Goal: Communication & Community: Answer question/provide support

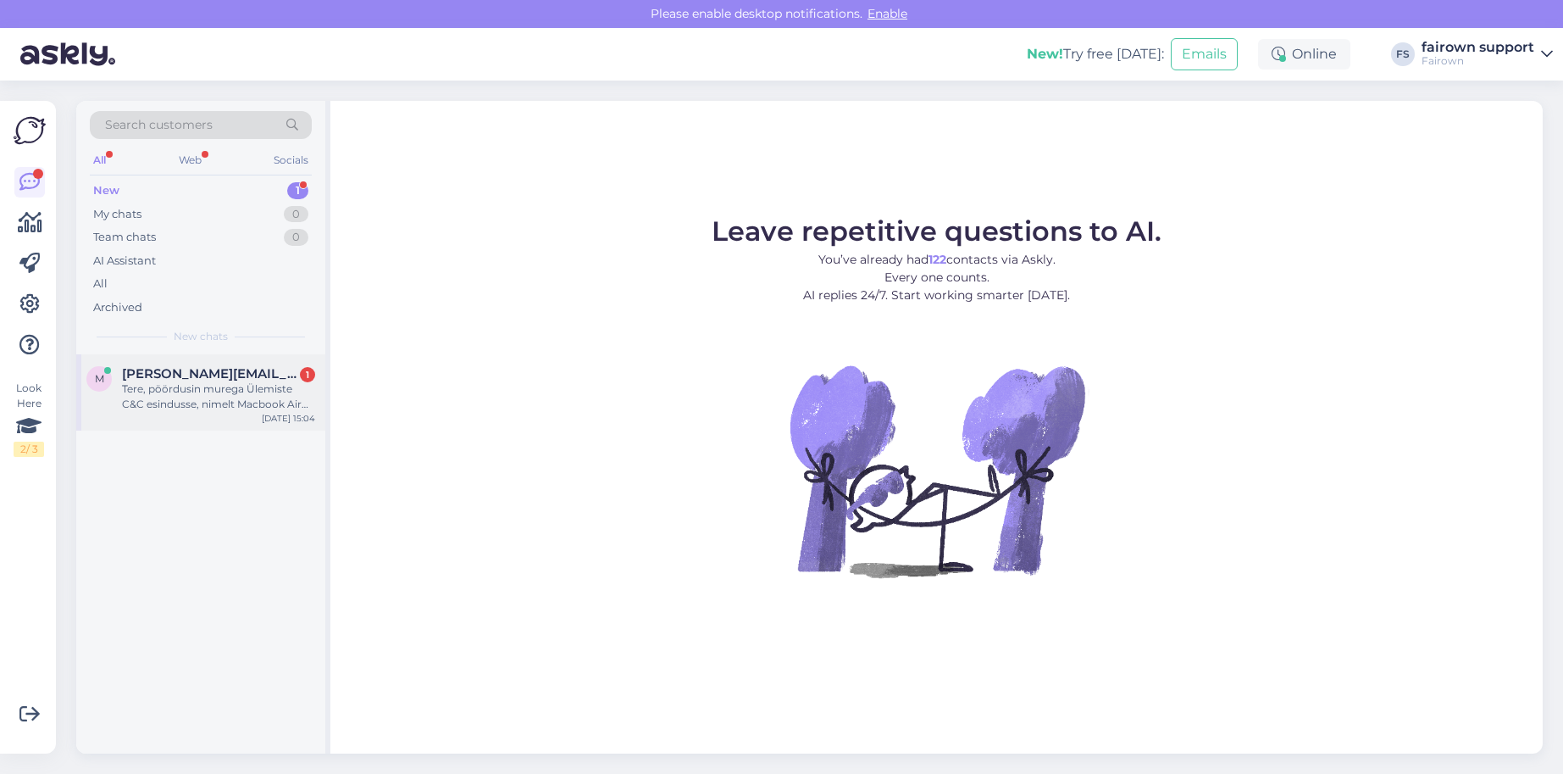
click at [214, 386] on div "Tere, pöördusin murega Ülemiste C&C esindusse, nimelt Macbook Air 2020 M1 toote…" at bounding box center [218, 396] width 193 height 31
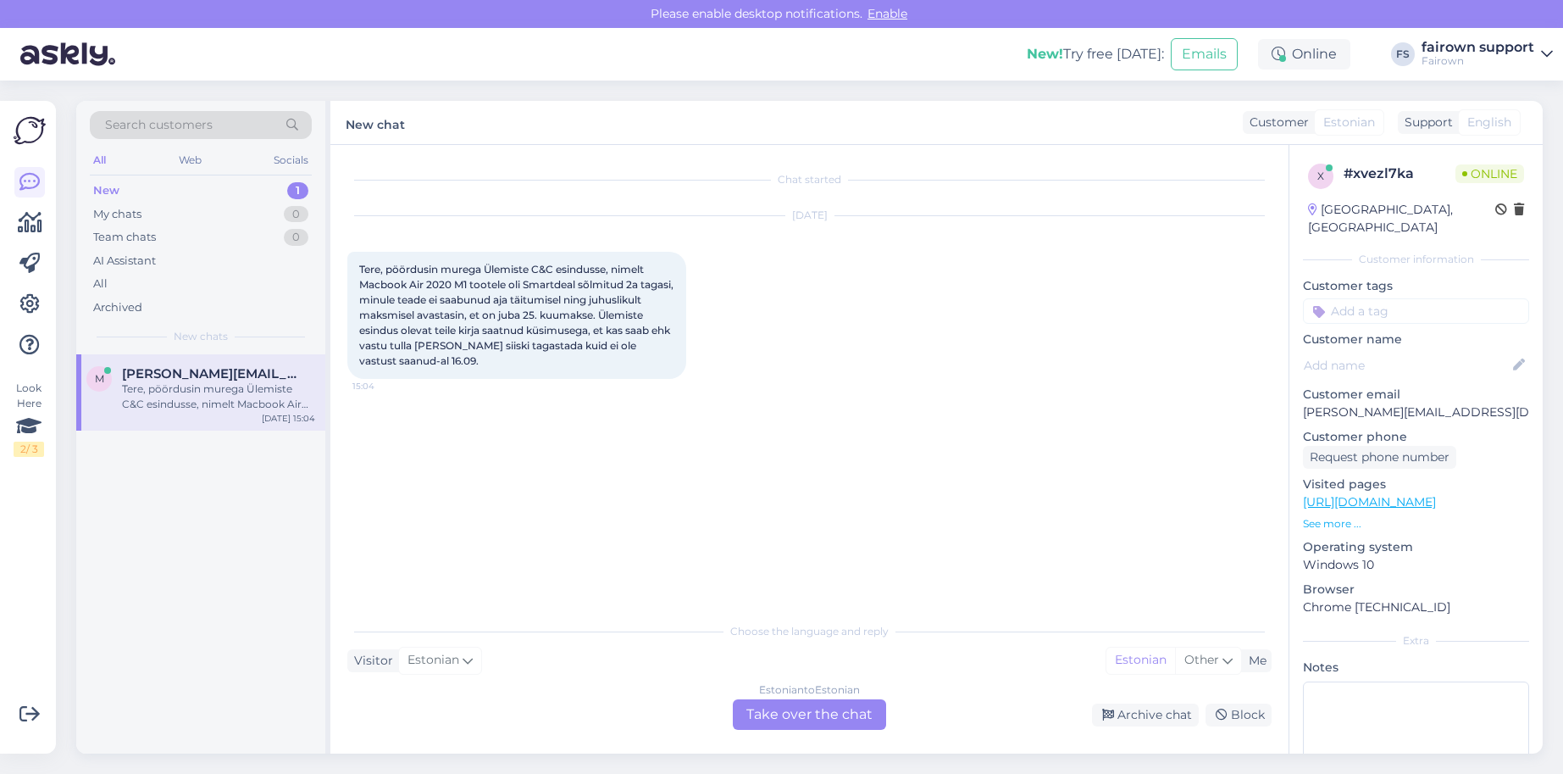
click at [784, 718] on div "Estonian to Estonian Take over the chat" at bounding box center [809, 714] width 153 height 31
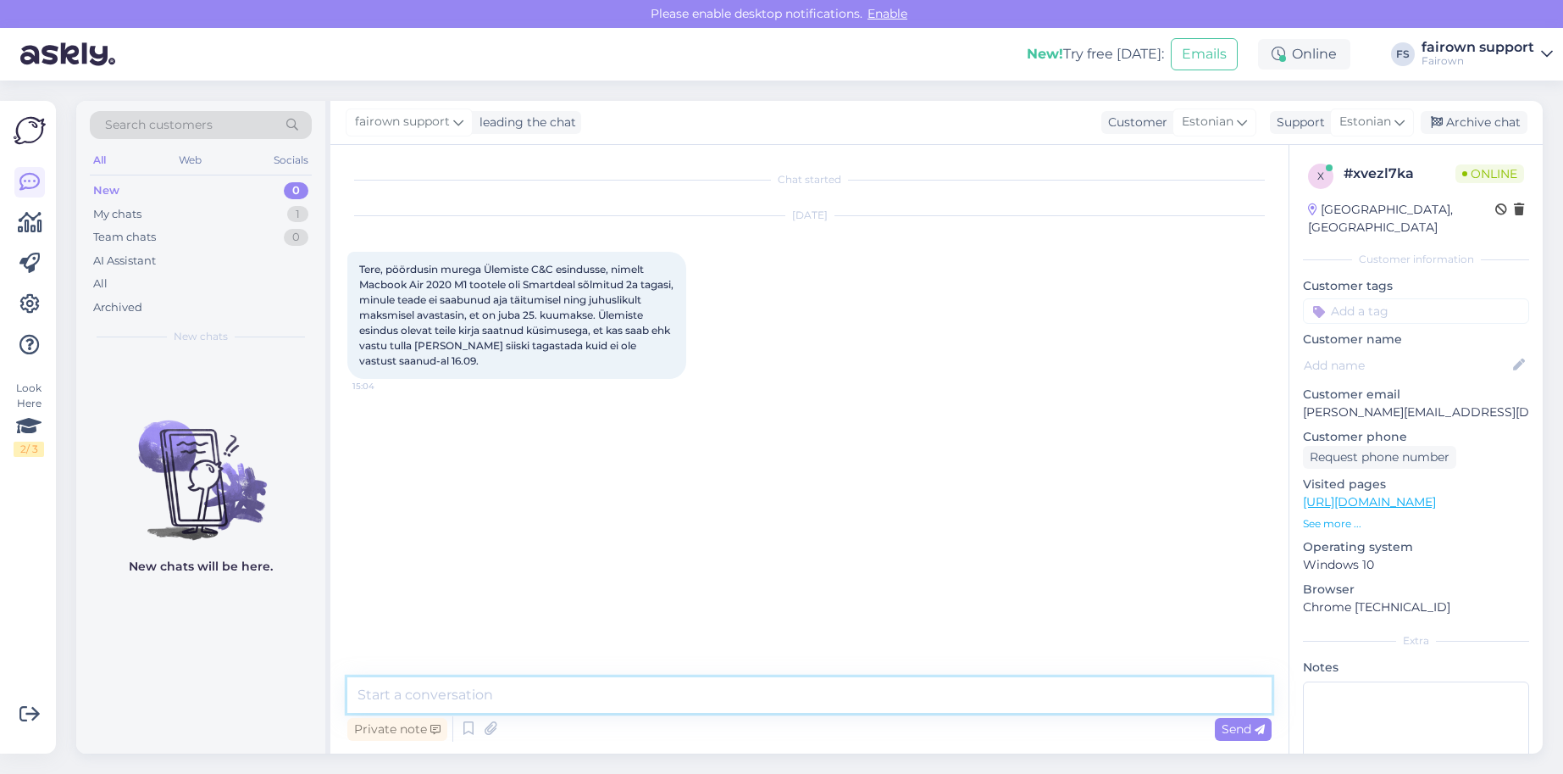
click at [630, 686] on textarea at bounding box center [809, 695] width 925 height 36
type textarea "Tere! Otsin Teie lepingut."
click at [1495, 403] on p "[PERSON_NAME][EMAIL_ADDRESS][DOMAIN_NAME]" at bounding box center [1416, 412] width 226 height 18
drag, startPoint x: 1486, startPoint y: 392, endPoint x: 1302, endPoint y: 402, distance: 183.3
click at [1303, 403] on p "[PERSON_NAME][EMAIL_ADDRESS][DOMAIN_NAME]" at bounding box center [1416, 412] width 226 height 18
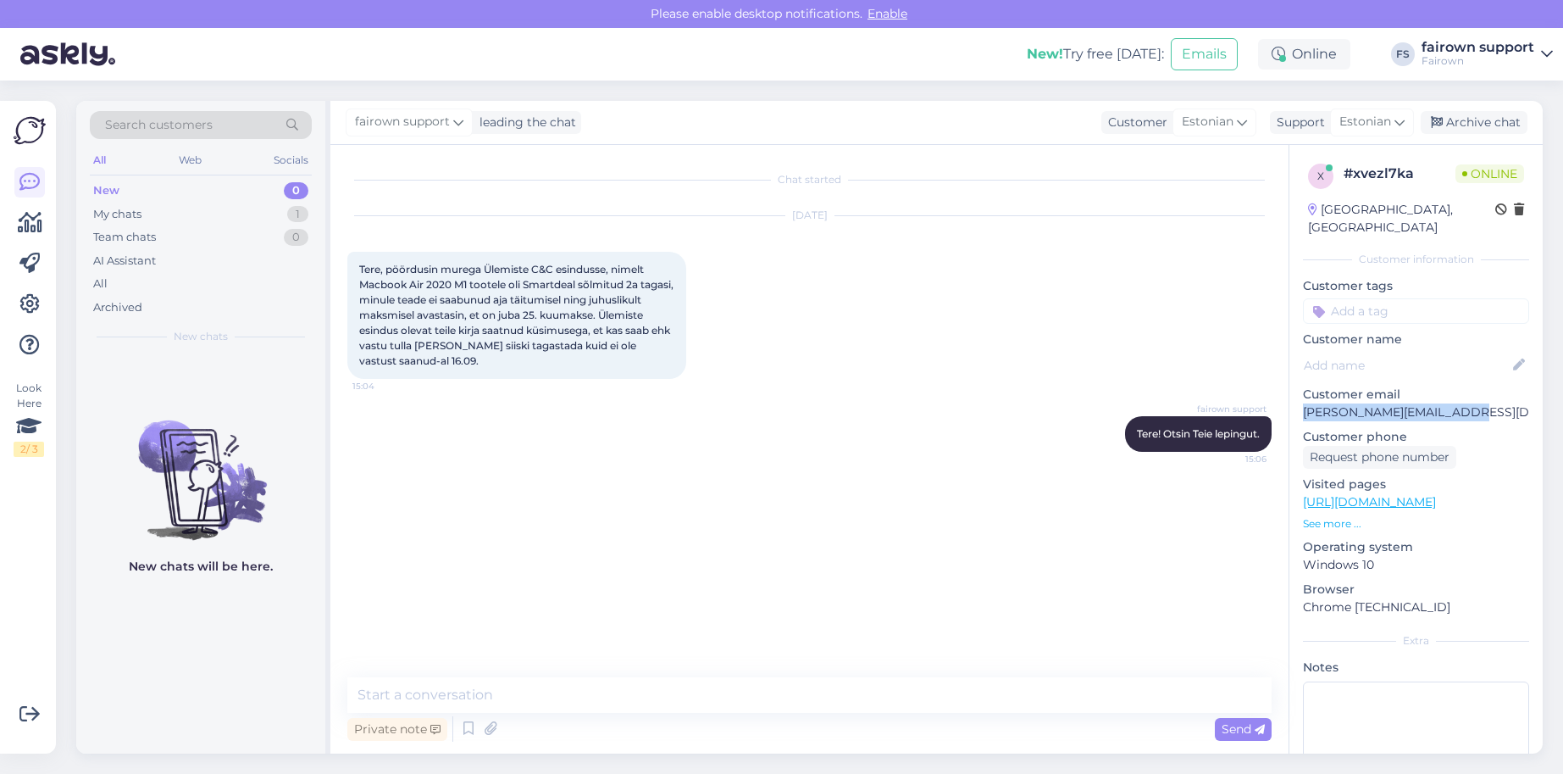
copy p "[PERSON_NAME][EMAIL_ADDRESS][DOMAIN_NAME]"
click at [767, 712] on div "Private note Send" at bounding box center [809, 711] width 925 height 68
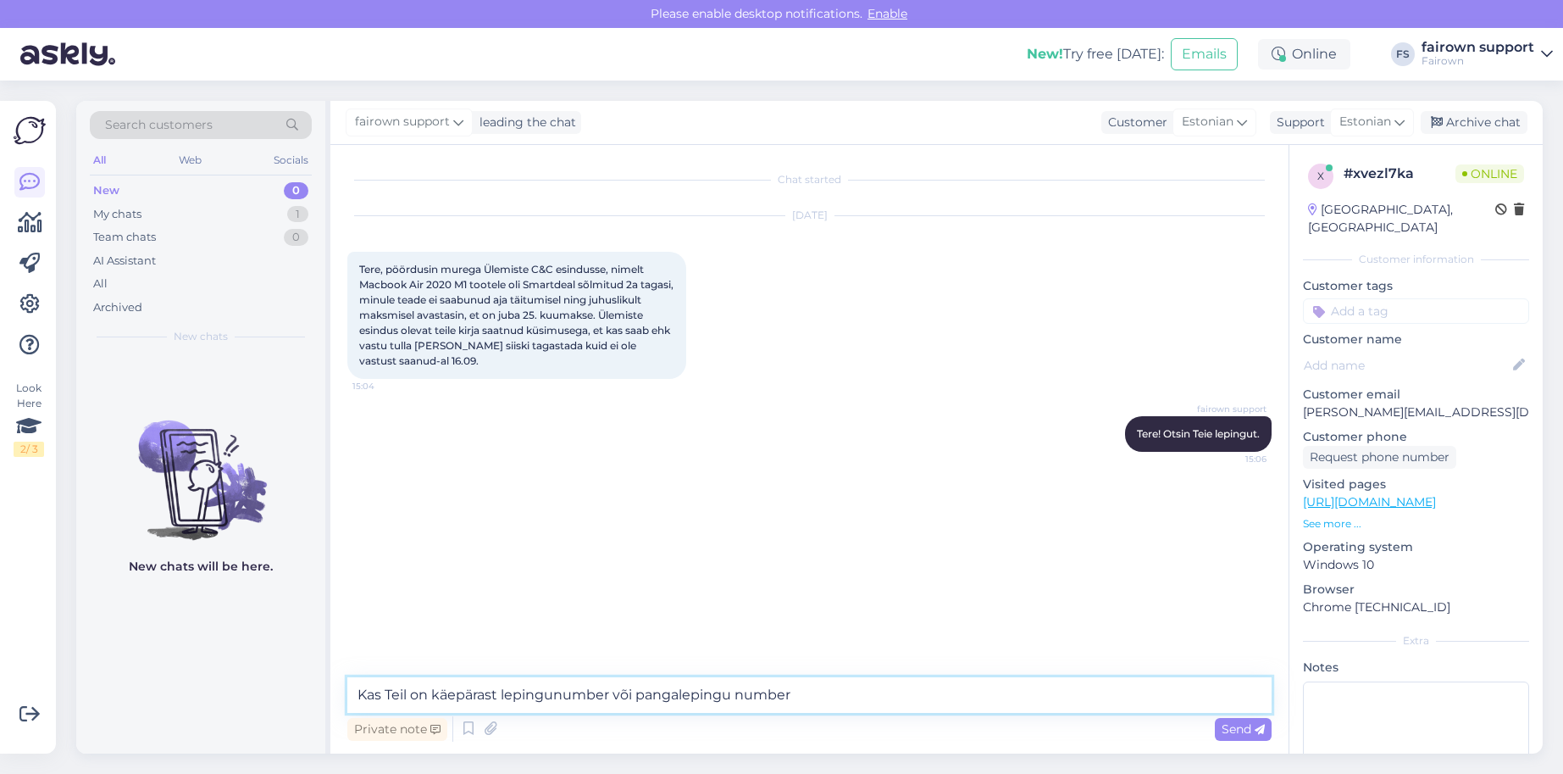
type textarea "Kas Teil on käepärast lepingunumber või pangalepingu number?"
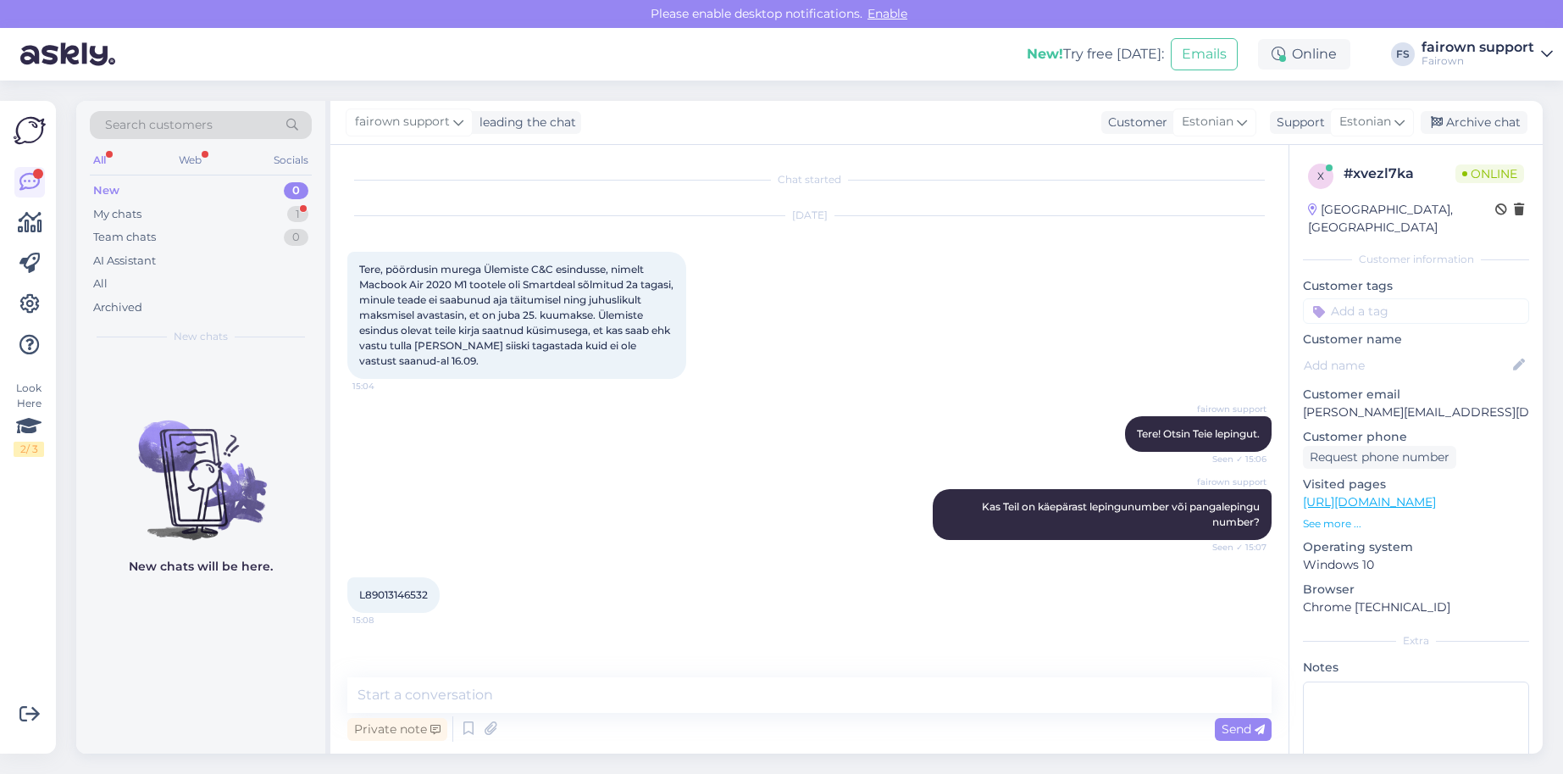
click at [433, 599] on div "L89013146532 15:08" at bounding box center [393, 595] width 92 height 36
drag, startPoint x: 432, startPoint y: 600, endPoint x: 369, endPoint y: 603, distance: 63.6
click at [367, 600] on div "L89013146532 15:08" at bounding box center [393, 595] width 92 height 36
copy span "89013146532"
click at [521, 707] on textarea at bounding box center [809, 695] width 925 height 36
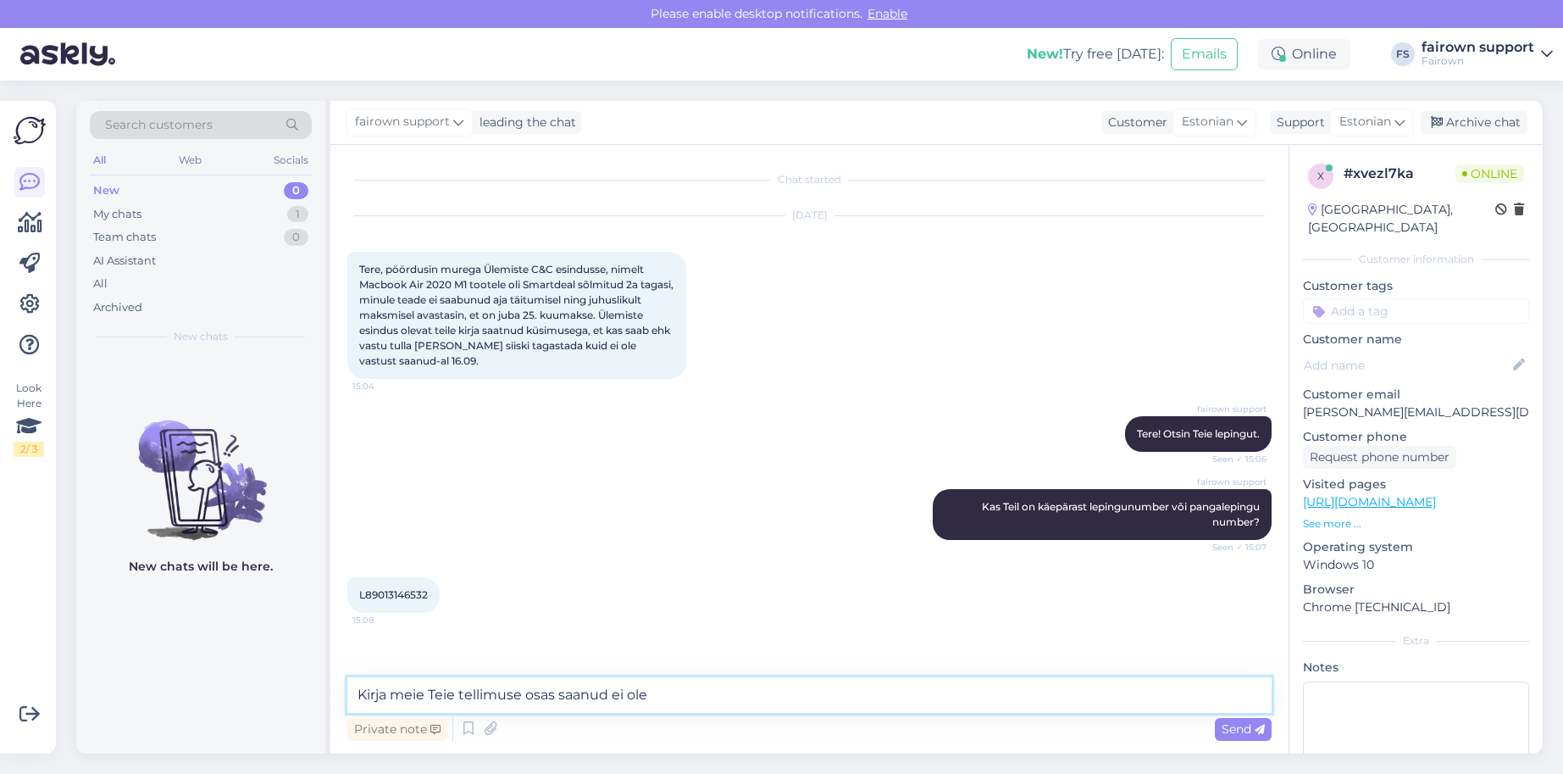
type textarea "Kirja meie Teie tellimuse osas saanud ei ole."
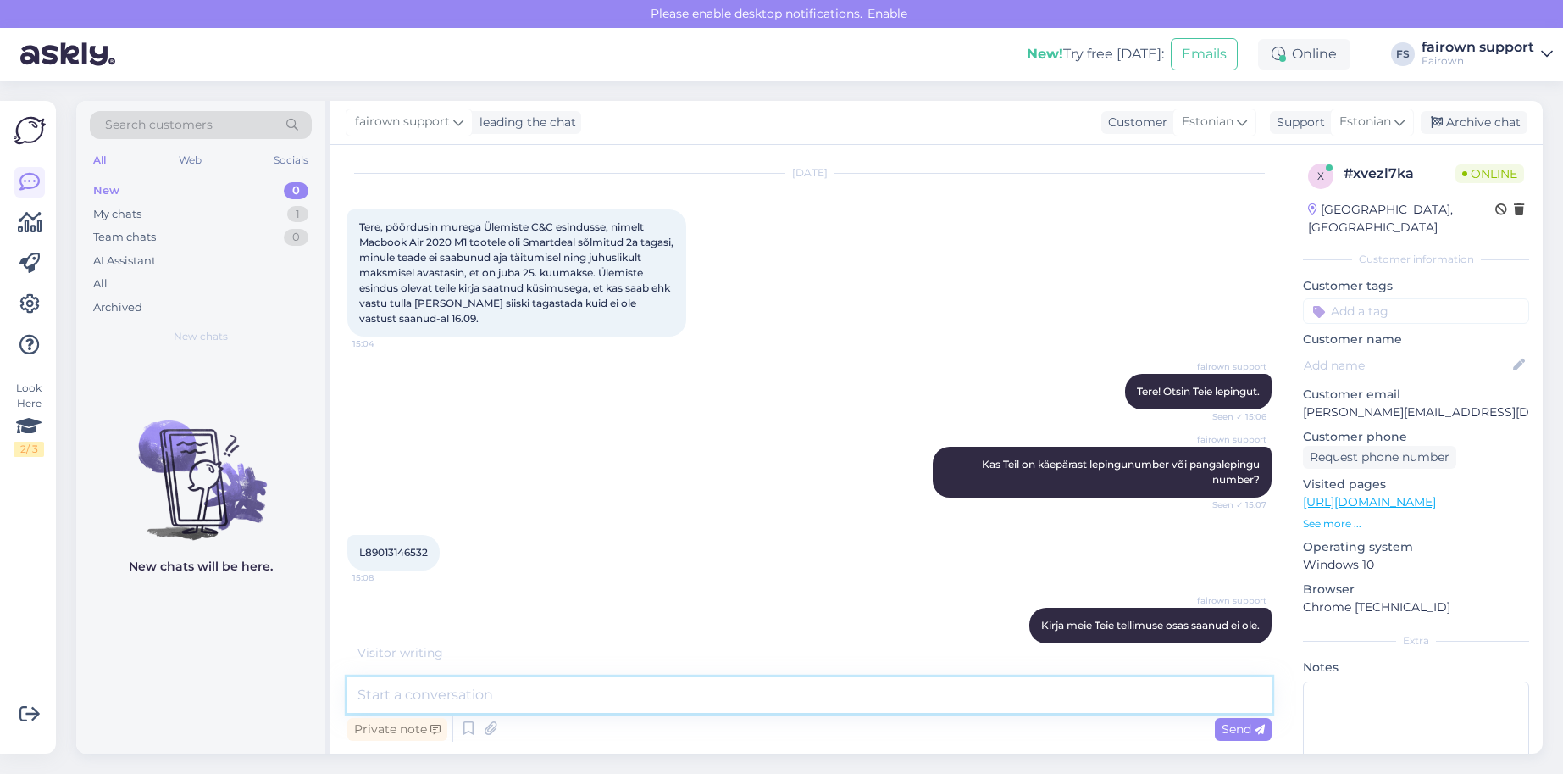
scroll to position [115, 0]
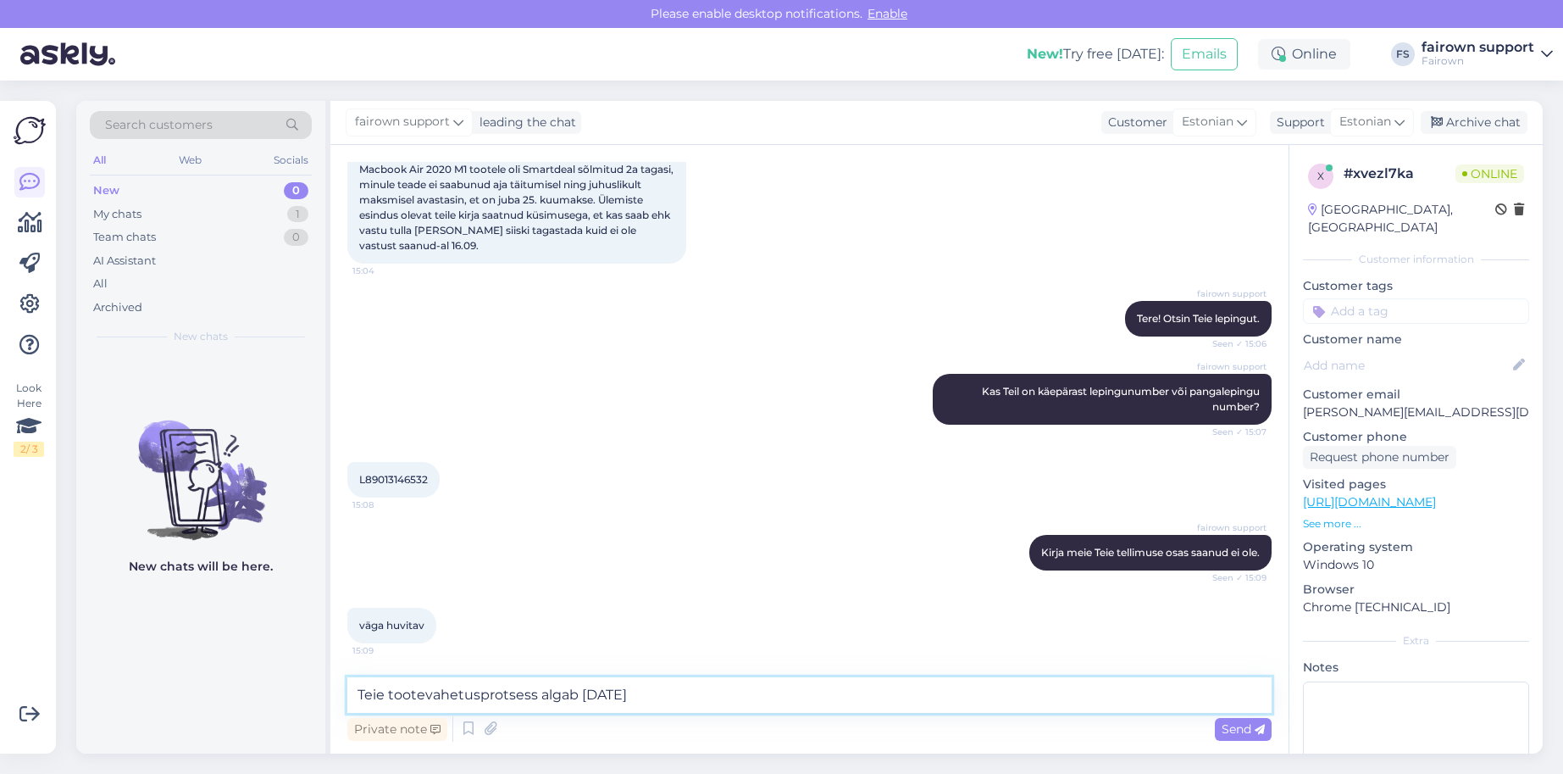
type textarea "Teie tootevahetusprotsess algab [DATE]."
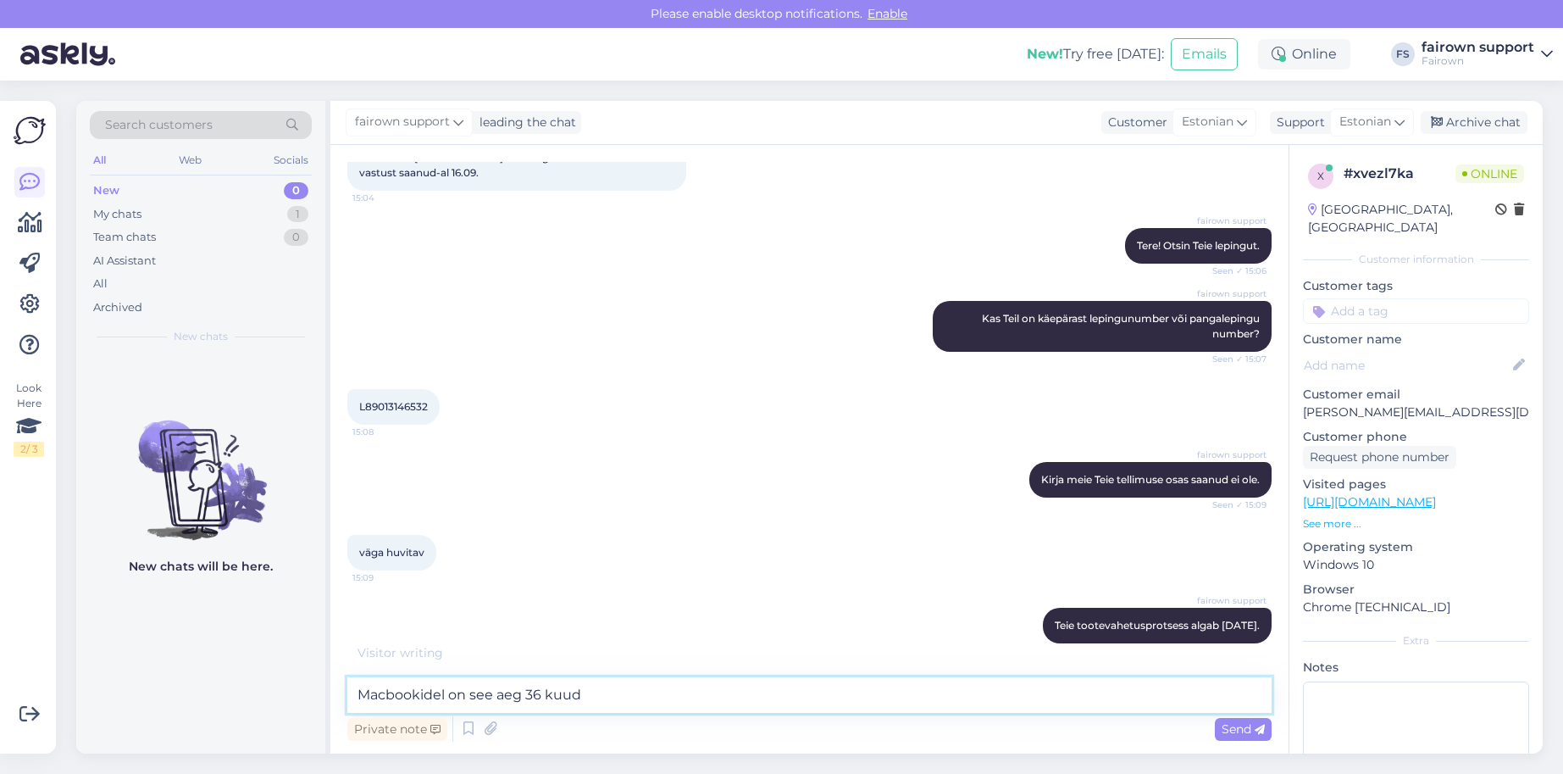
type textarea "Macbookidel on see aeg 36 kuud."
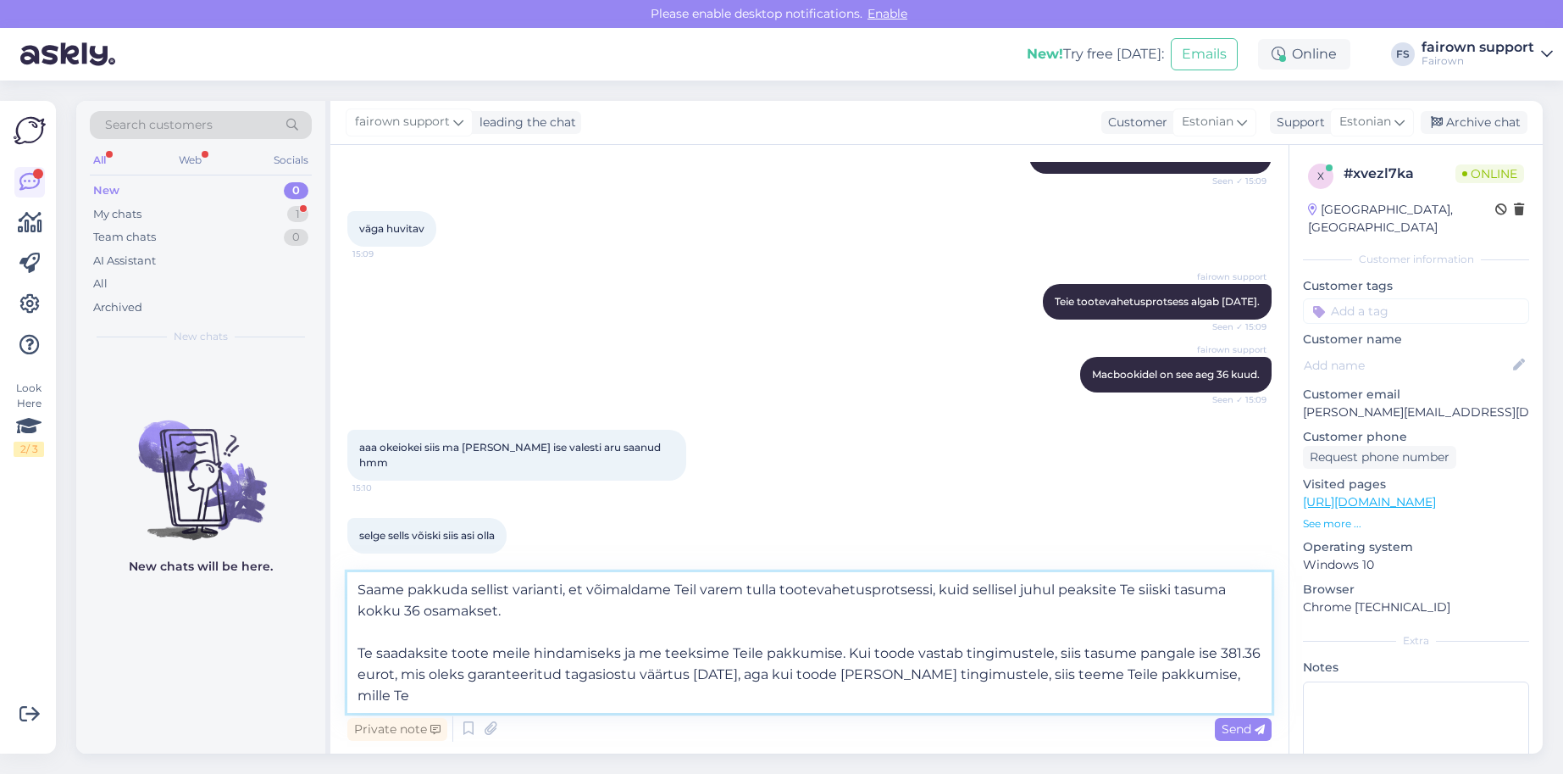
scroll to position [491, 0]
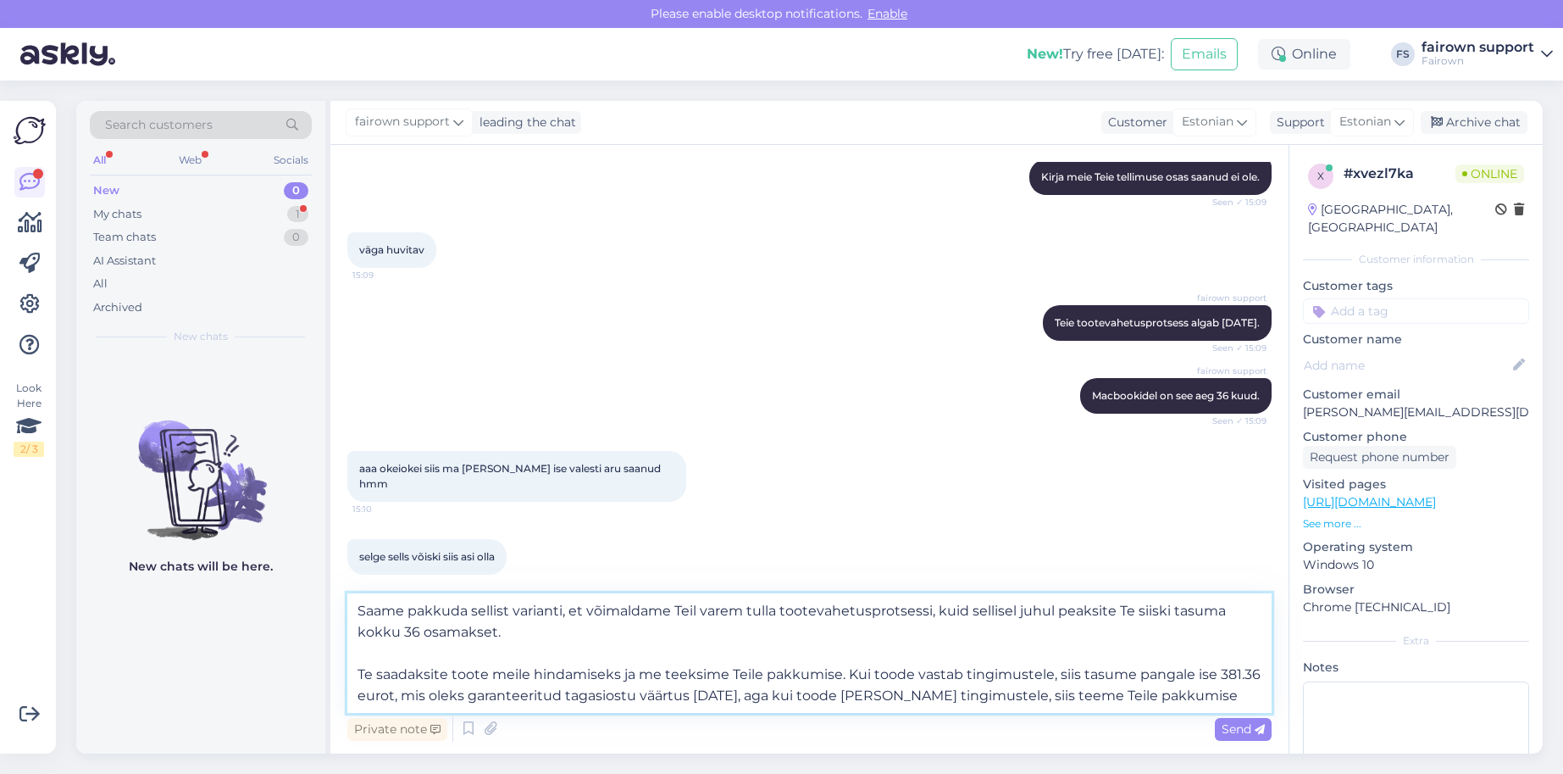
type textarea "Saame pakkuda sellist varianti, et võimaldame Teil varem tulla tootevahetusprot…"
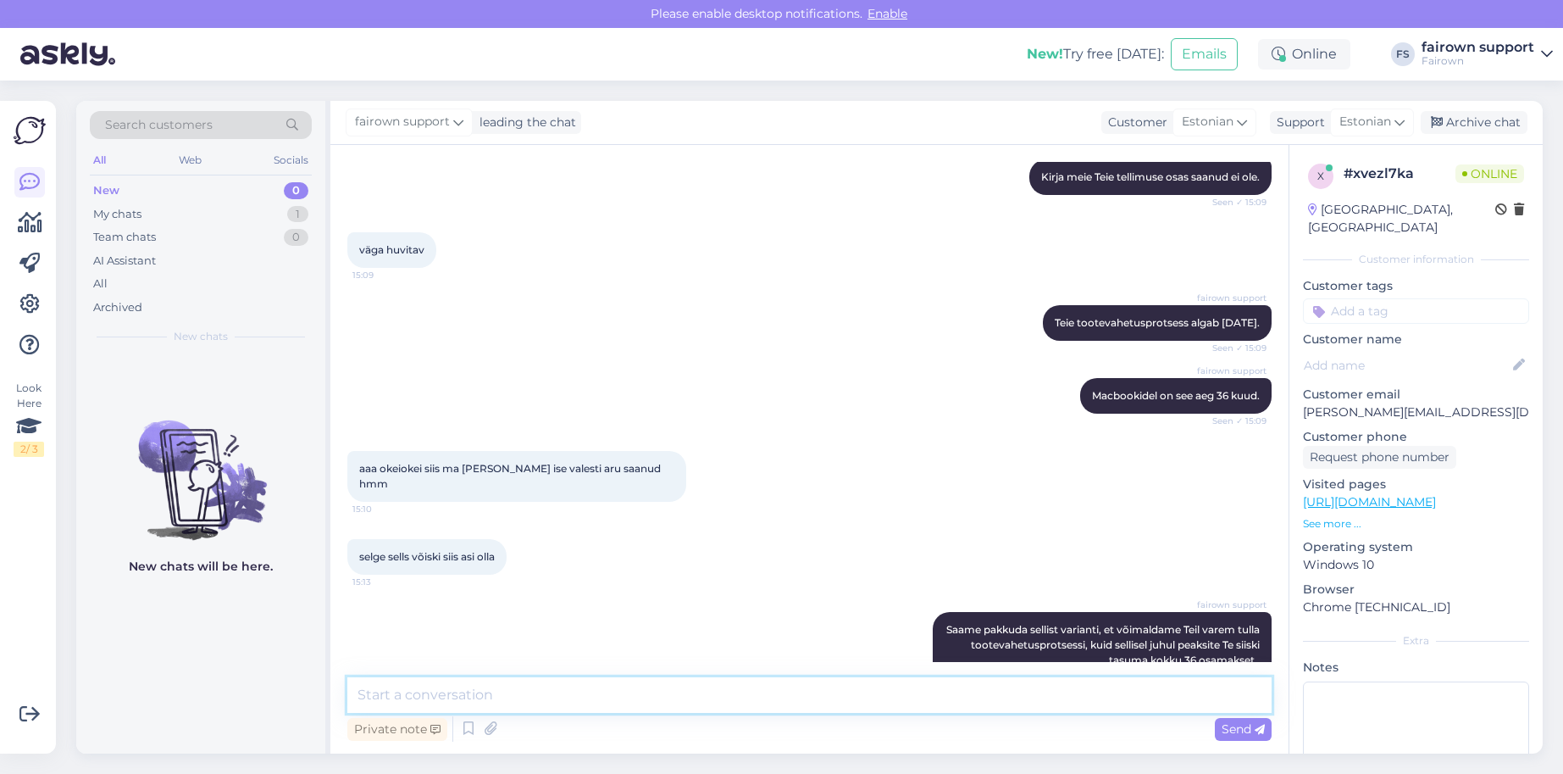
scroll to position [602, 0]
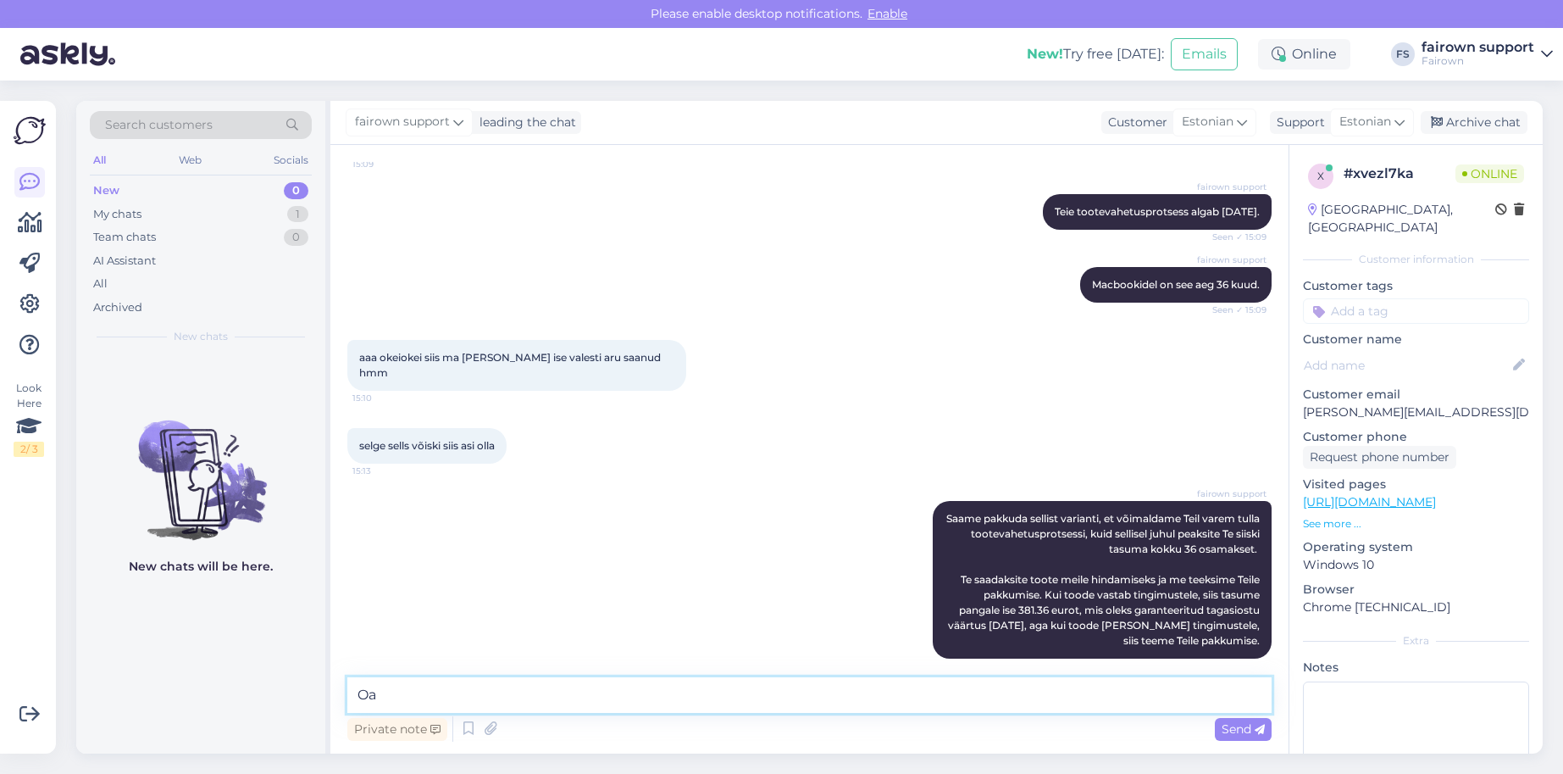
type textarea "O"
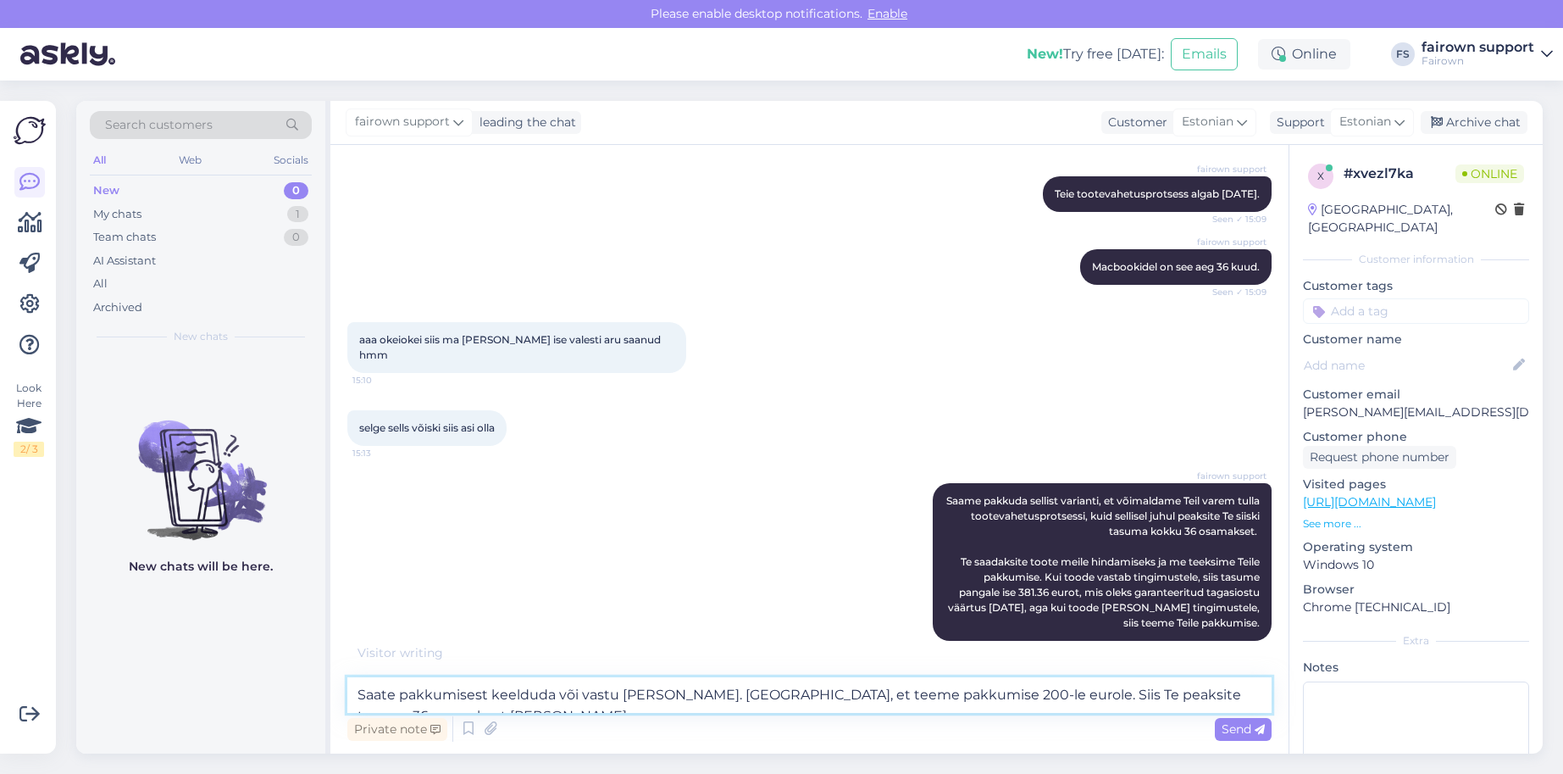
scroll to position [640, 0]
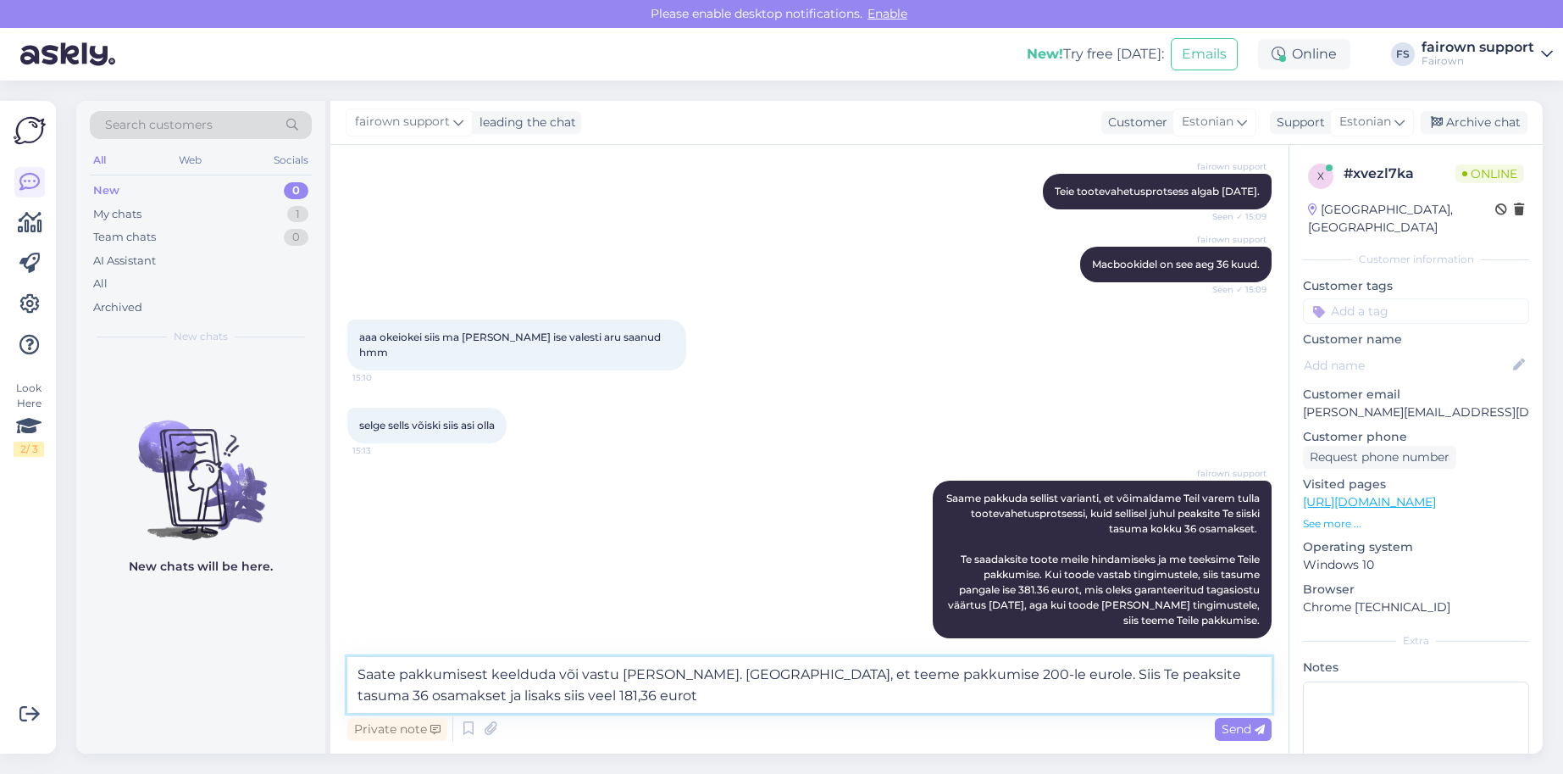
type textarea "Saate pakkumisest keelduda või vastu [PERSON_NAME]. [GEOGRAPHIC_DATA], et teeme…"
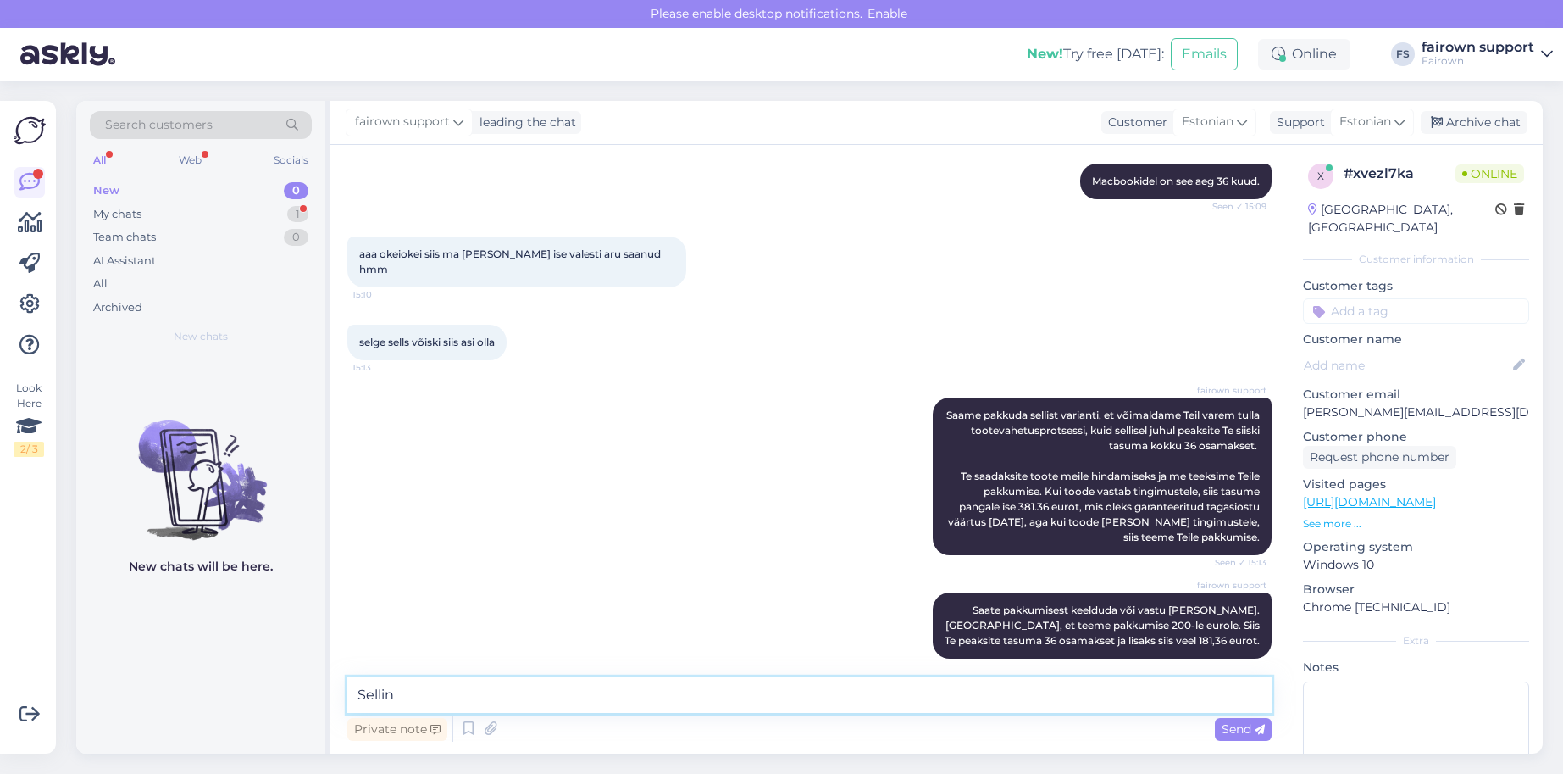
scroll to position [778, 0]
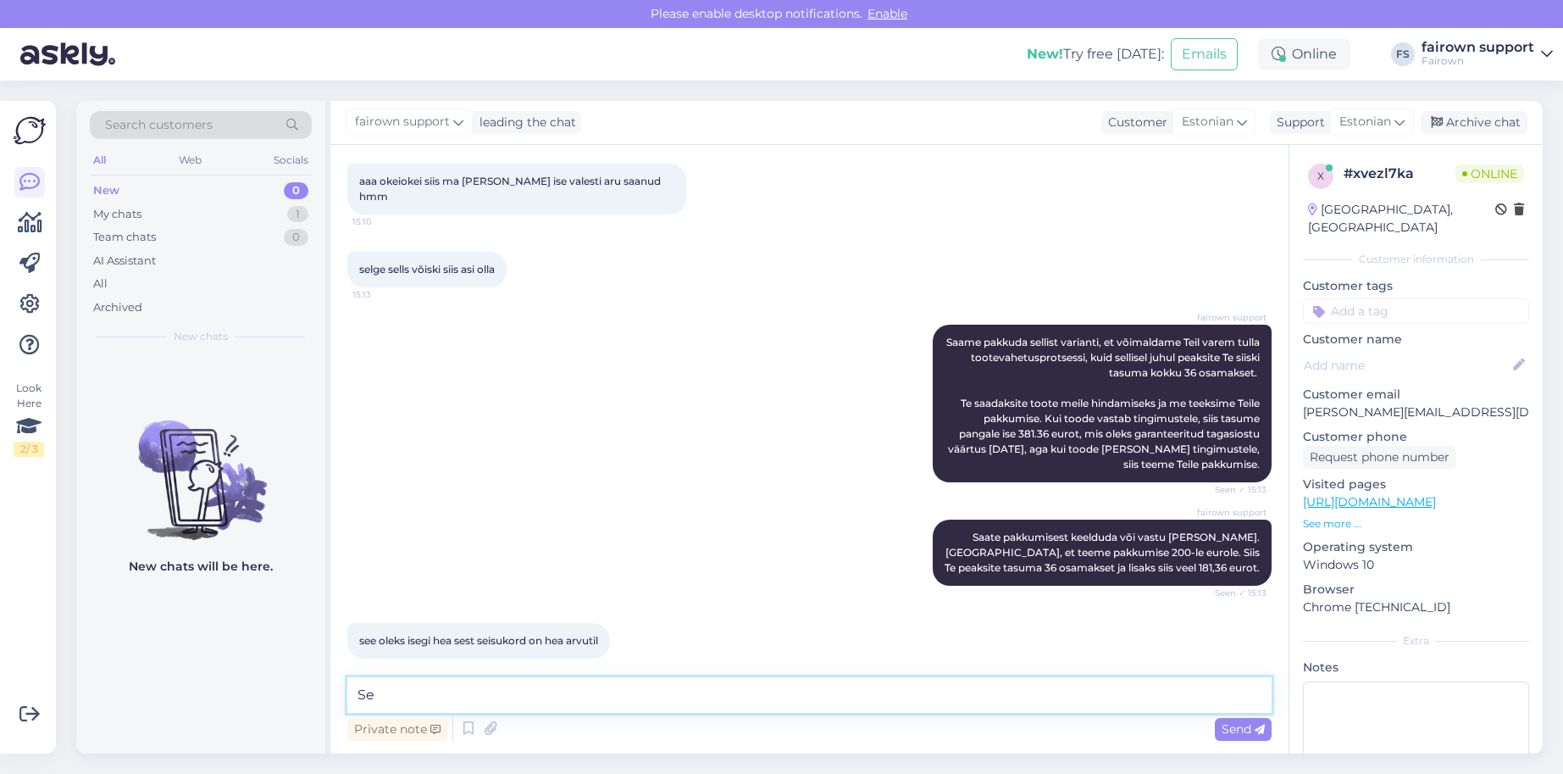
type textarea "S"
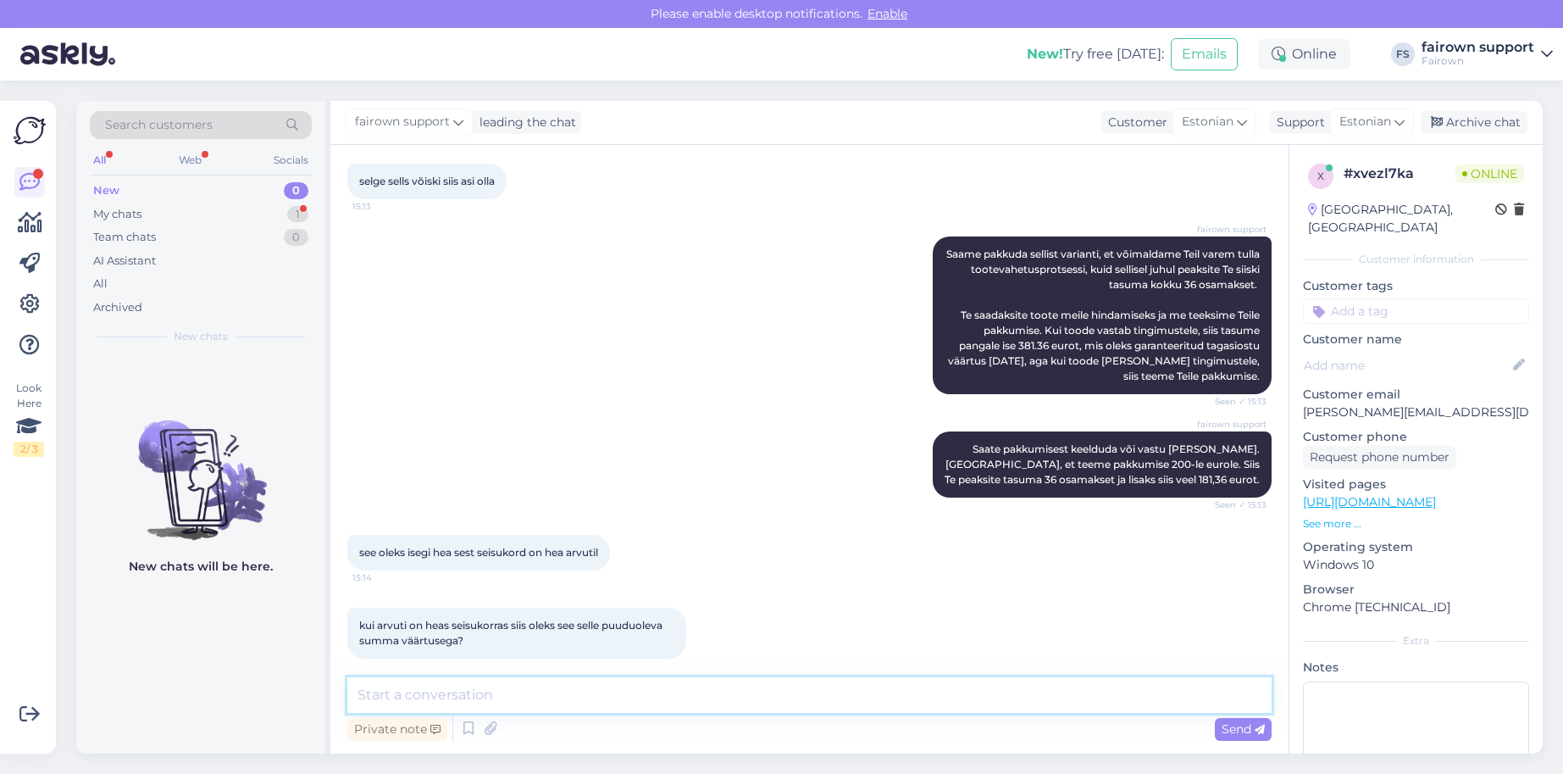
click at [519, 697] on textarea at bounding box center [809, 695] width 925 height 36
type textarea "Kui arvuti on heas seisukorras, siis meie tasume [PERSON_NAME] 381,36 eurot."
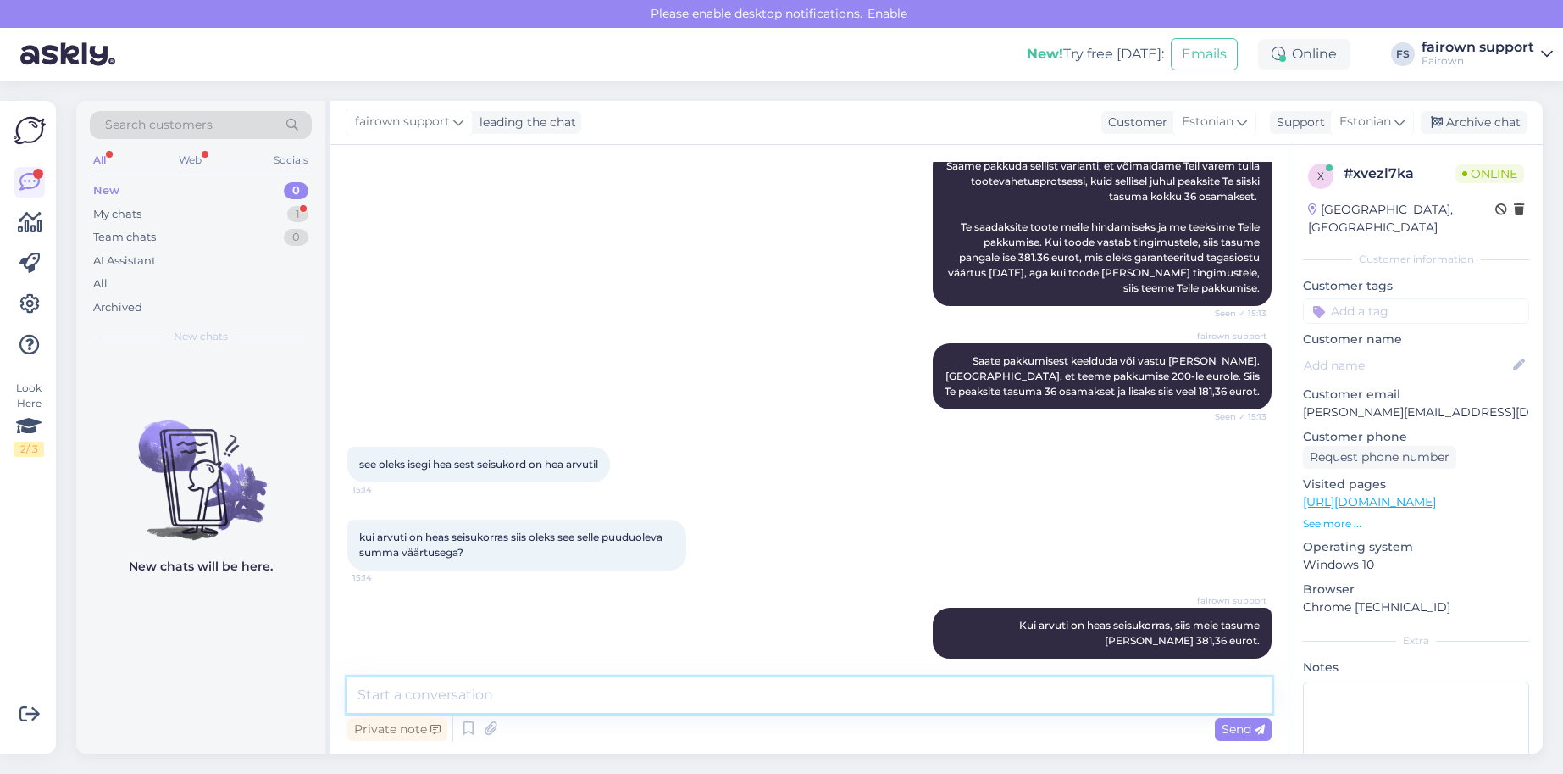
scroll to position [1027, 0]
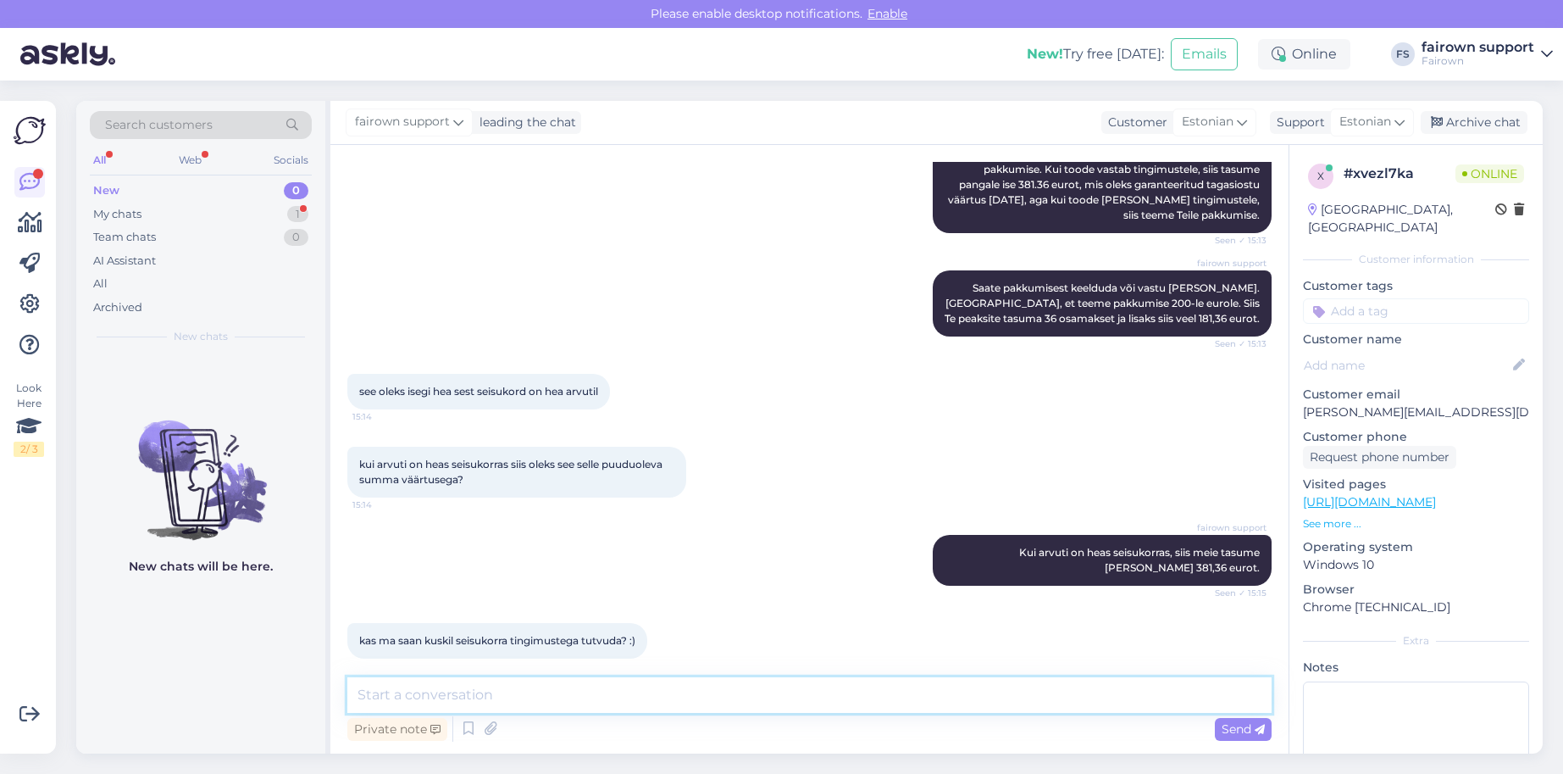
click at [530, 702] on textarea at bounding box center [809, 695] width 925 height 36
type textarea "K"
type textarea "Me saame Teile need saata e-mailile."
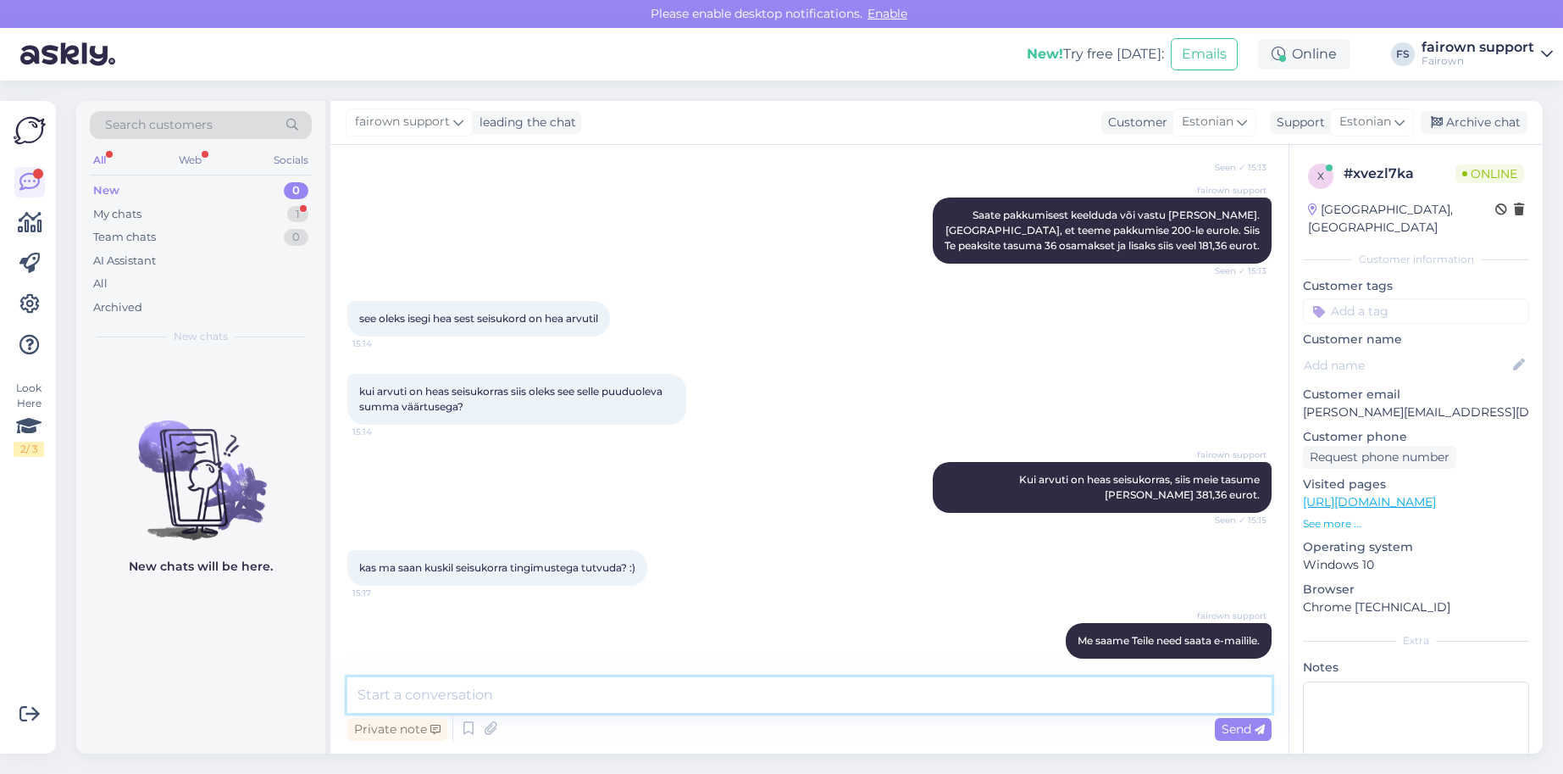
scroll to position [1173, 0]
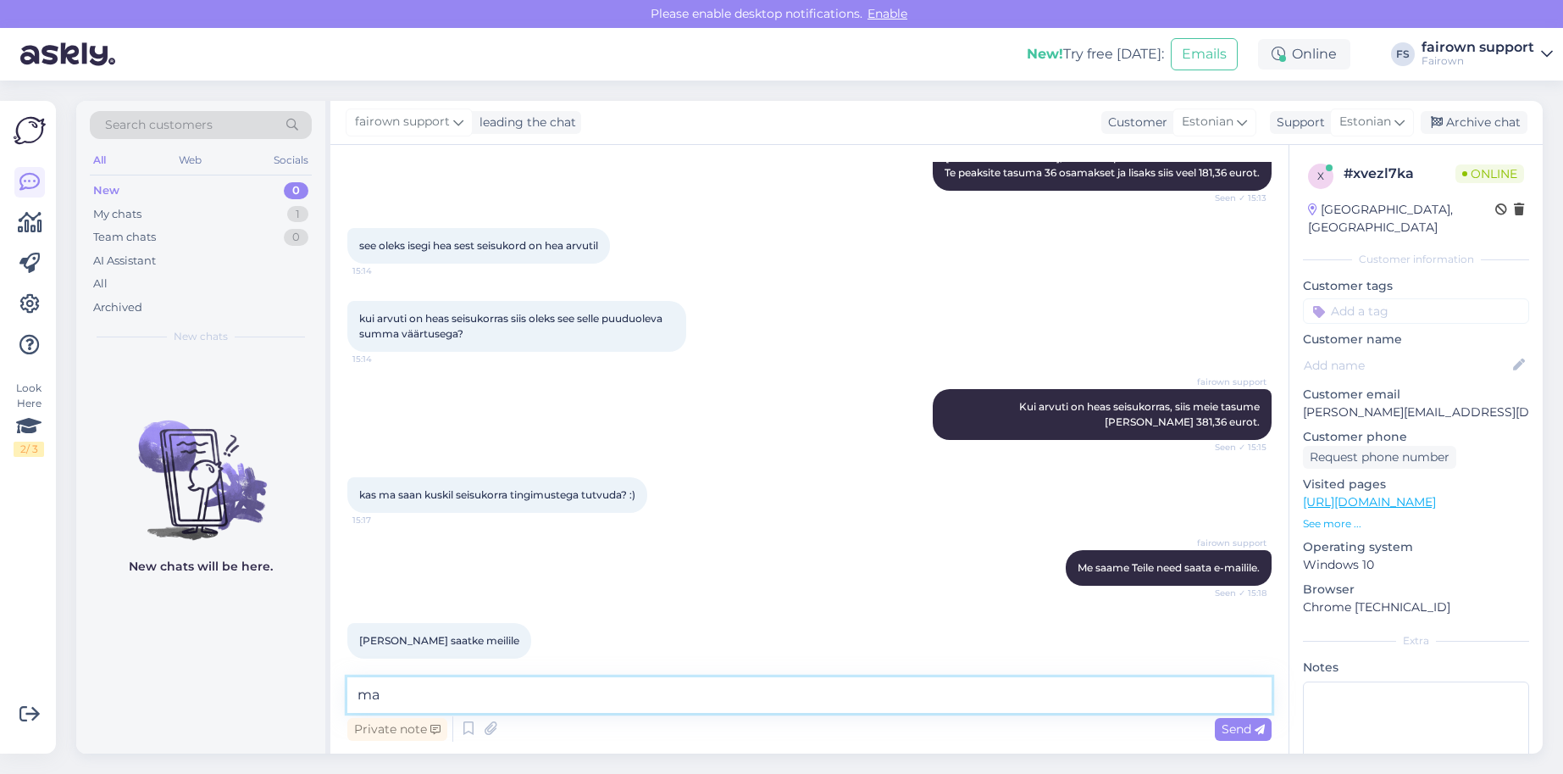
type textarea "m"
type textarea "Saadame [PERSON_NAME][EMAIL_ADDRESS][DOMAIN_NAME]."
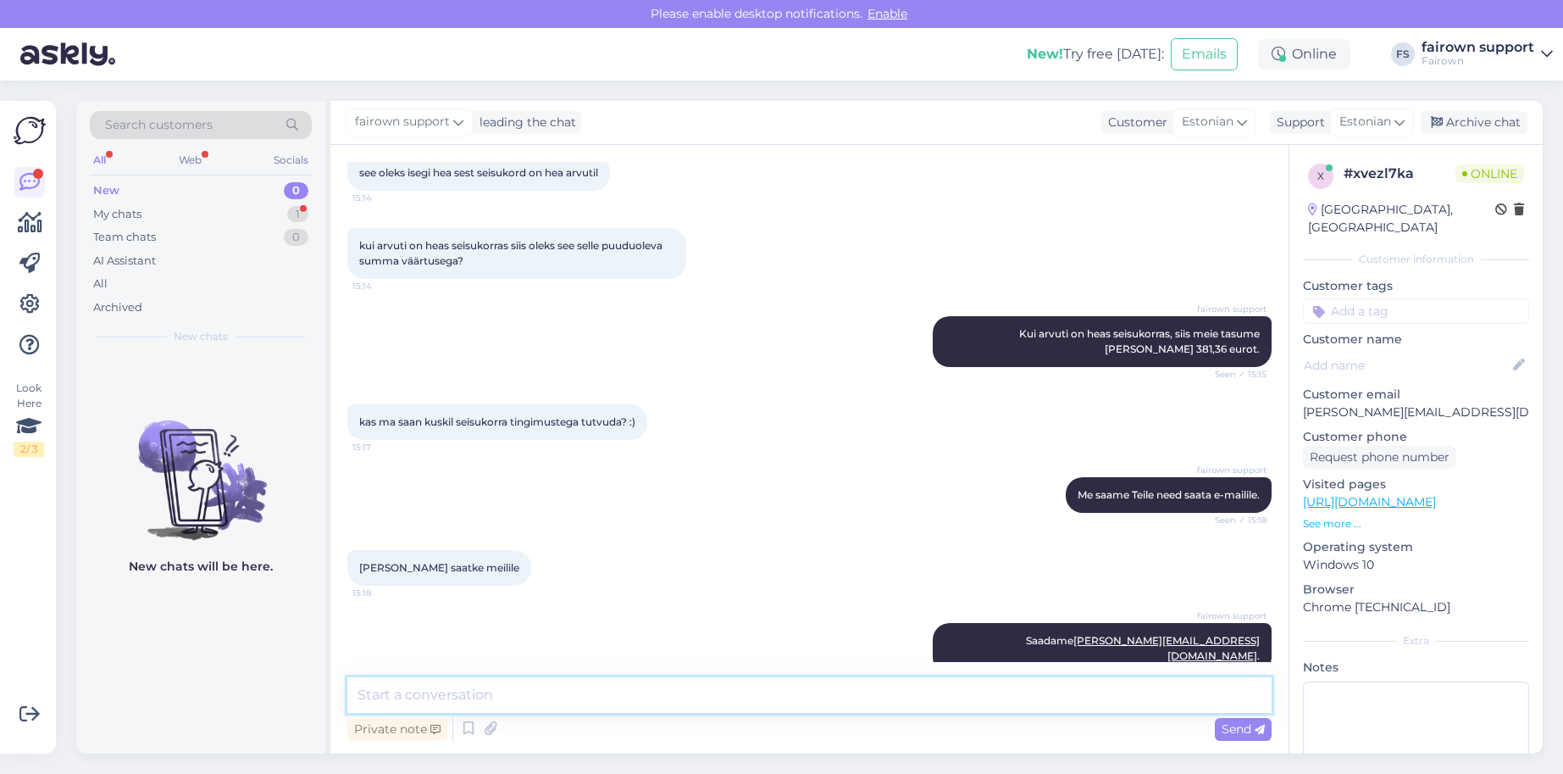
scroll to position [1319, 0]
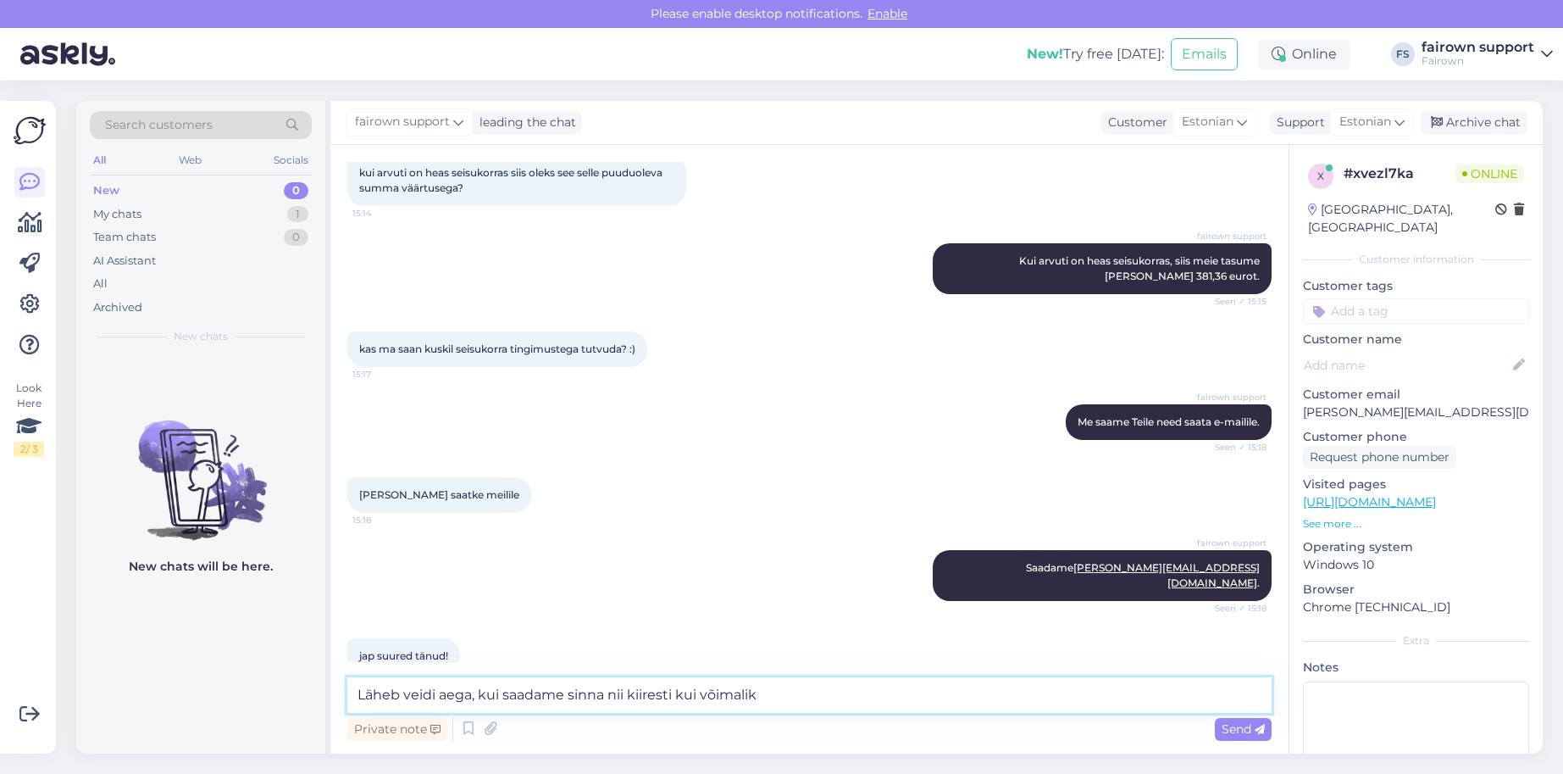
type textarea "Läheb veidi aega, kui saadame sinna nii kiiresti kui võimalik."
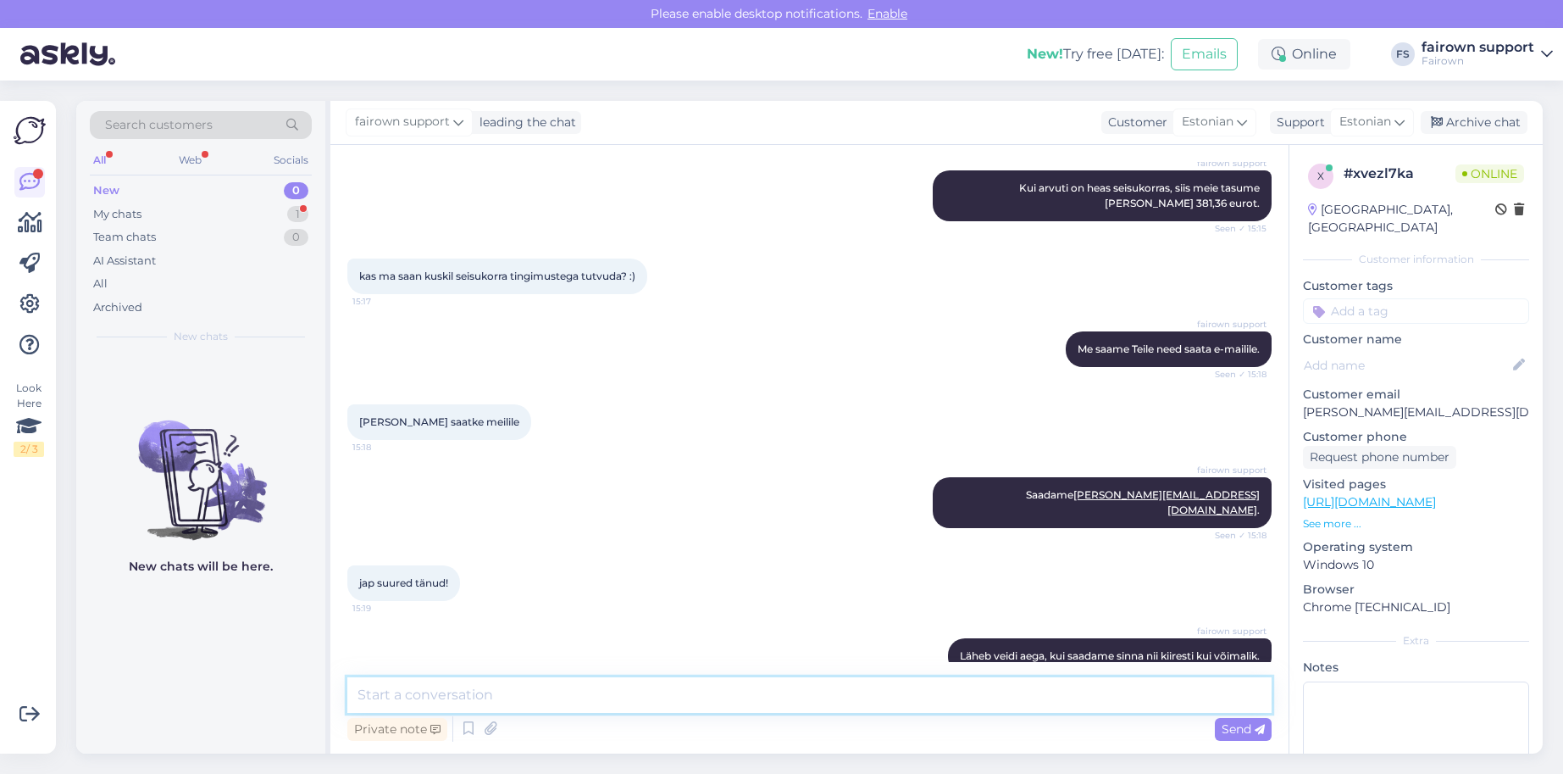
scroll to position [1480, 0]
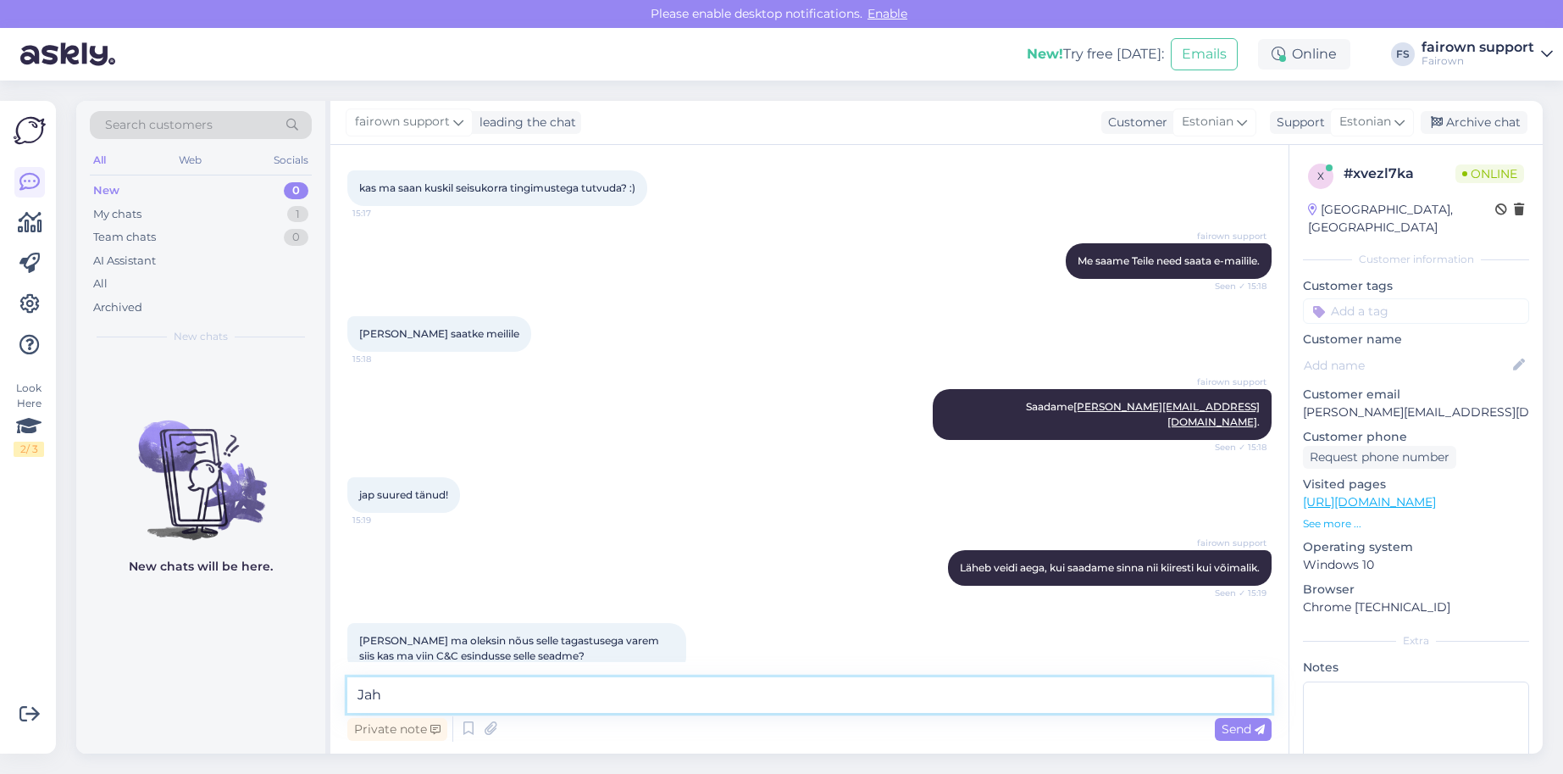
type textarea "Jah."
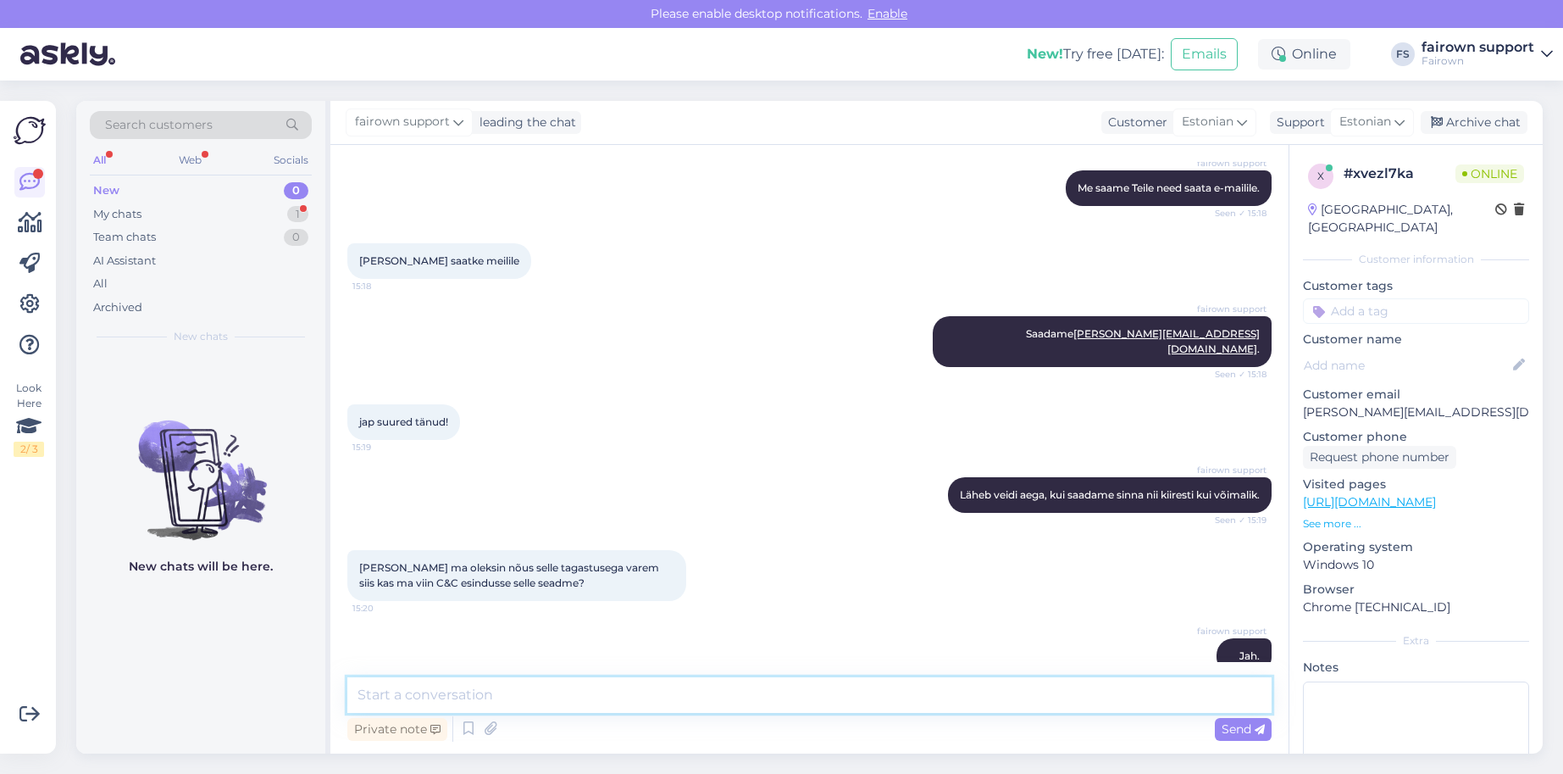
scroll to position [1625, 0]
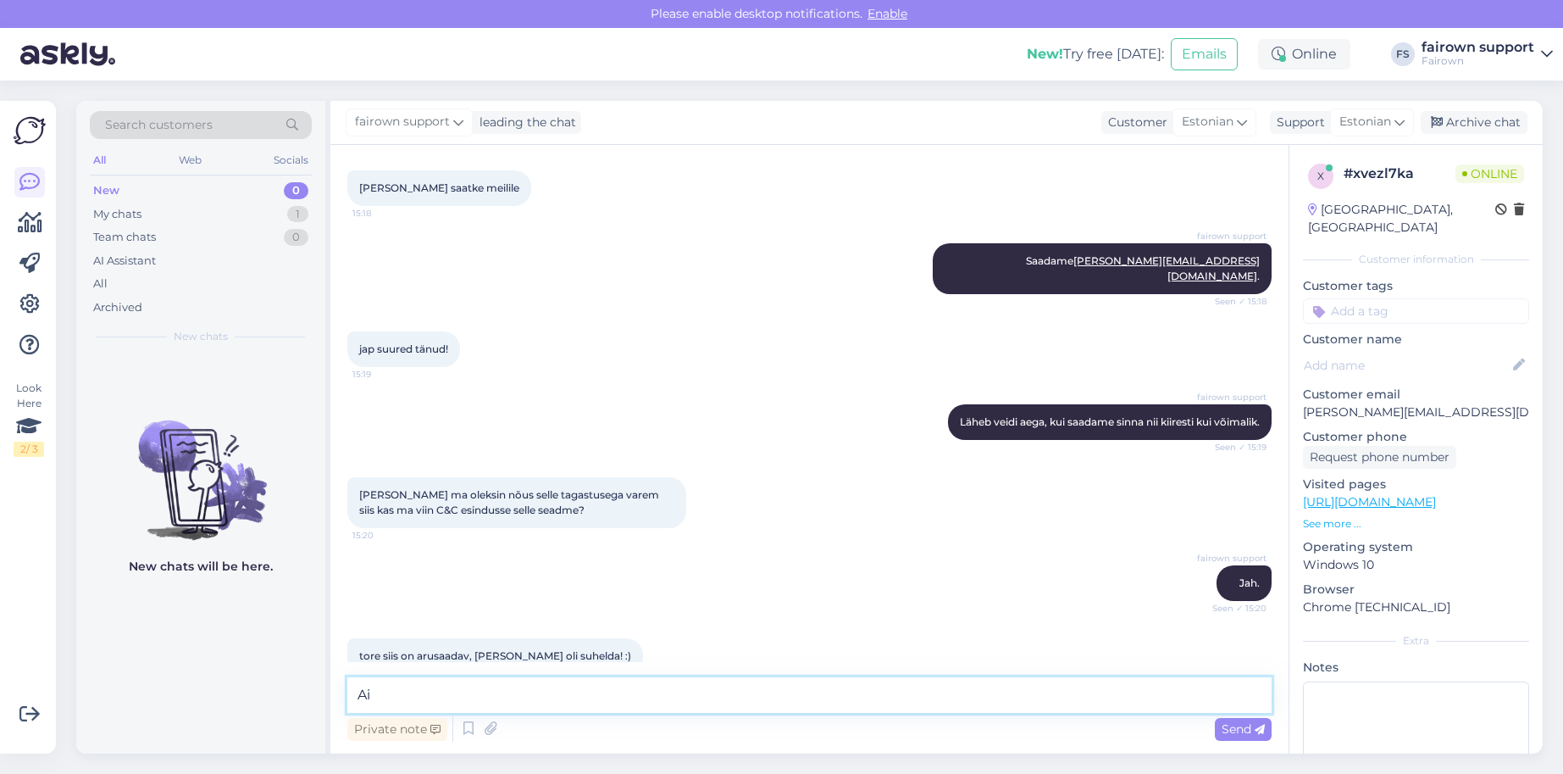
type textarea "A"
type textarea "[PERSON_NAME]! Kuuleme peatselt."
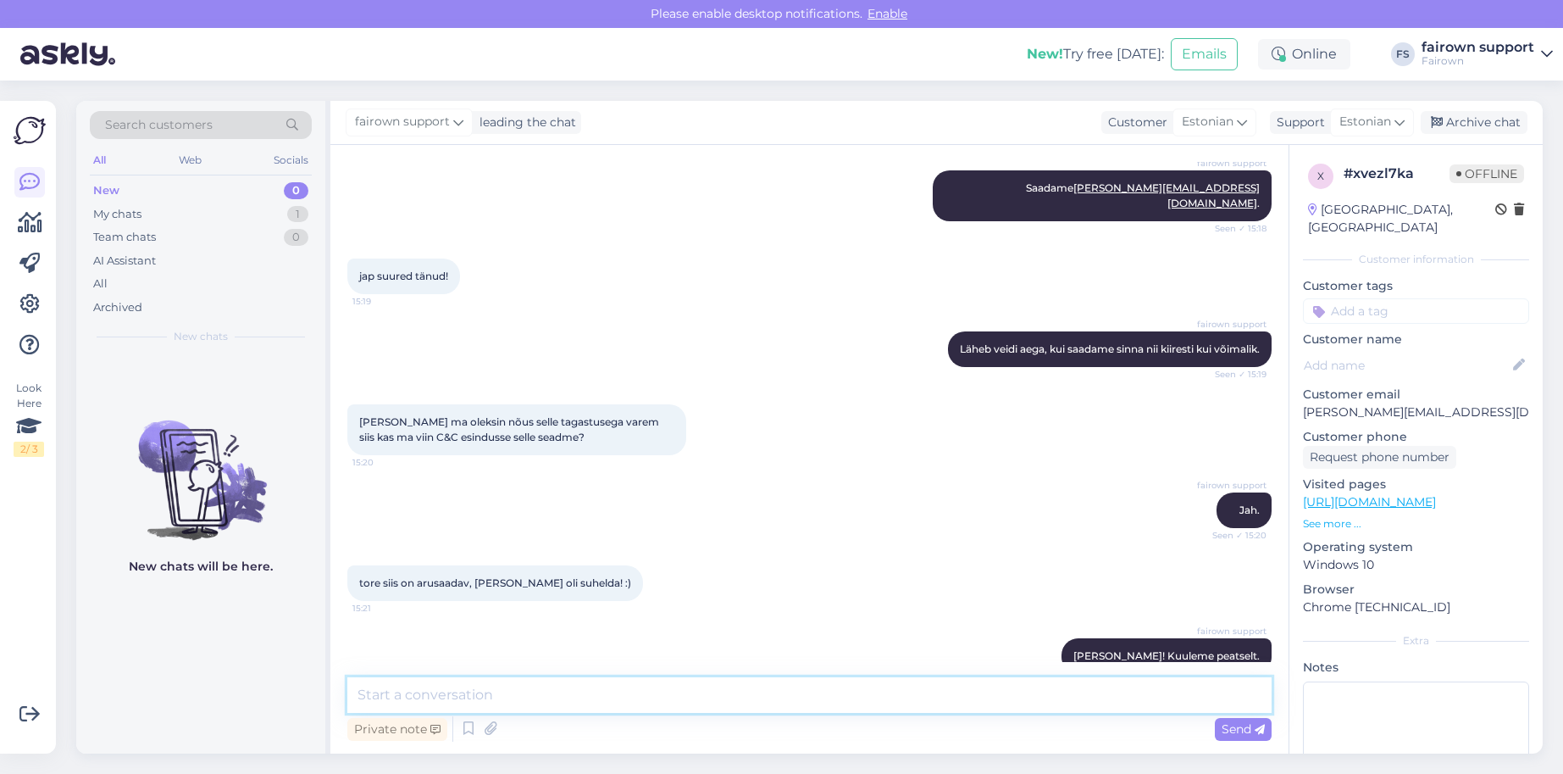
scroll to position [1698, 0]
